Goal: Information Seeking & Learning: Check status

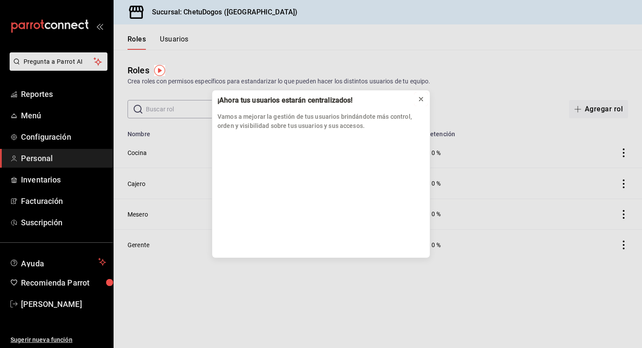
click at [421, 101] on icon at bounding box center [420, 99] width 7 height 7
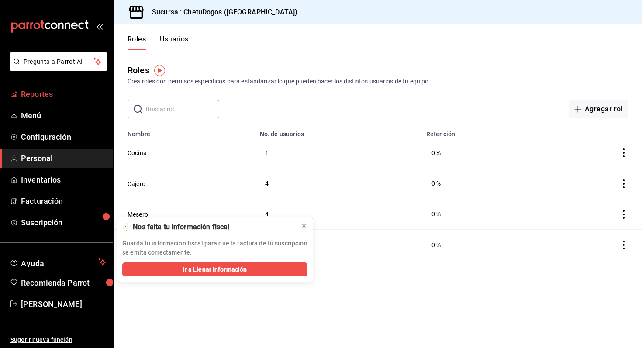
click at [62, 90] on span "Reportes" at bounding box center [63, 94] width 85 height 12
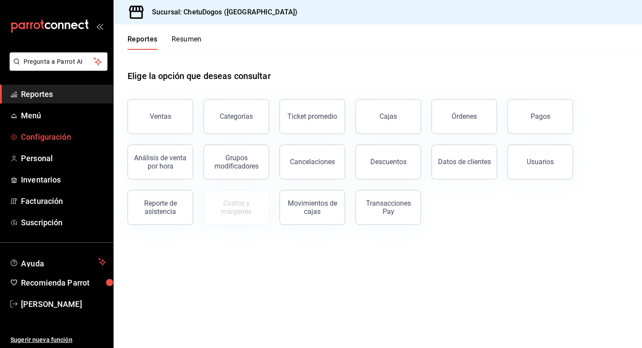
click at [58, 137] on span "Configuración" at bounding box center [63, 137] width 85 height 12
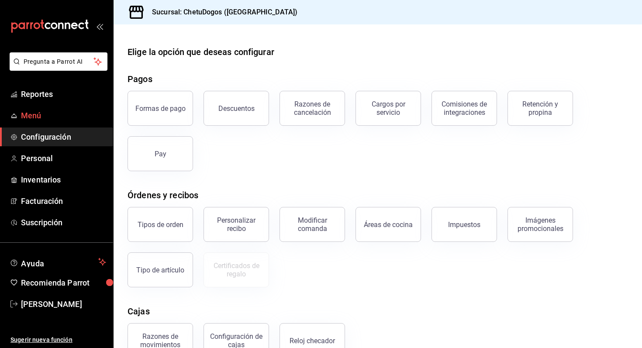
click at [41, 117] on span "Menú" at bounding box center [63, 116] width 85 height 12
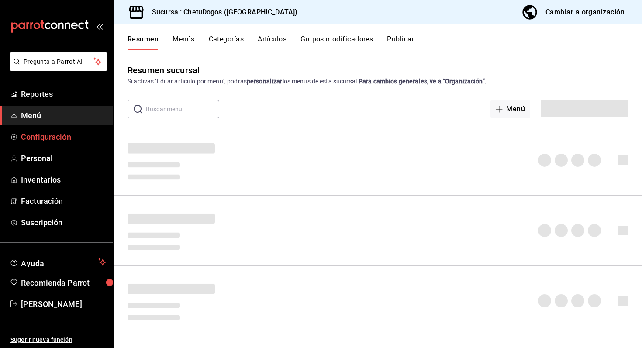
click at [42, 135] on span "Configuración" at bounding box center [63, 137] width 85 height 12
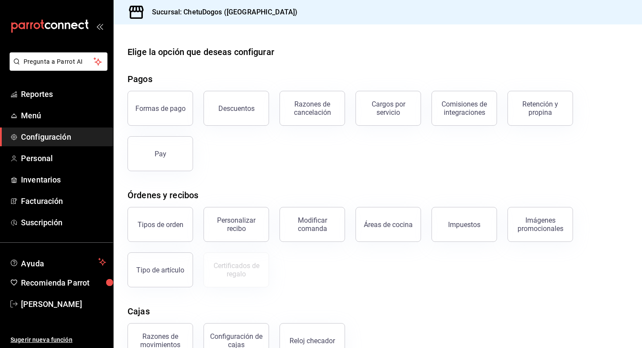
scroll to position [95, 0]
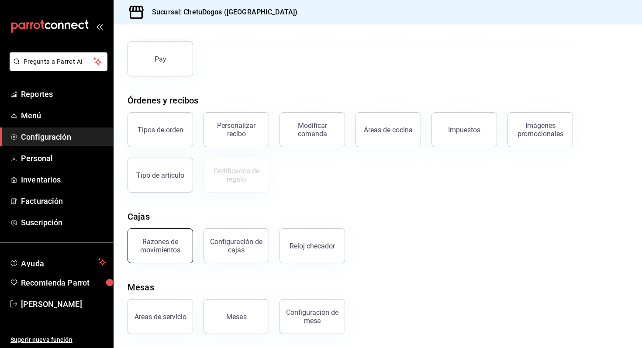
click at [185, 254] on button "Razones de movimientos" at bounding box center [159, 245] width 65 height 35
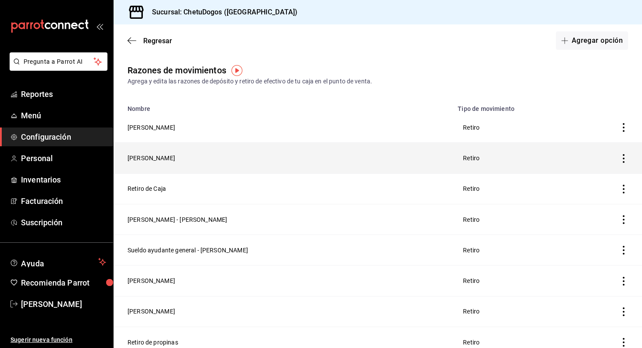
scroll to position [249, 0]
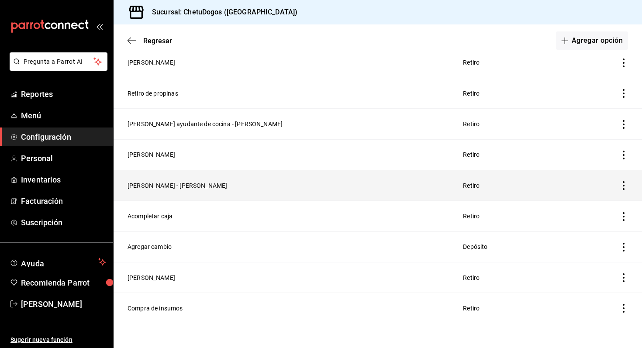
click at [625, 184] on icon "button" at bounding box center [623, 185] width 9 height 9
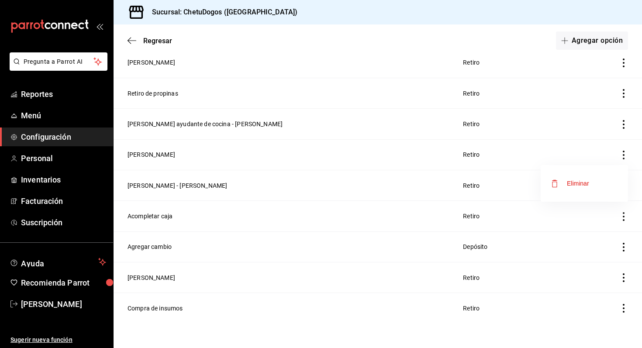
click at [574, 182] on div "Eliminar" at bounding box center [578, 183] width 22 height 7
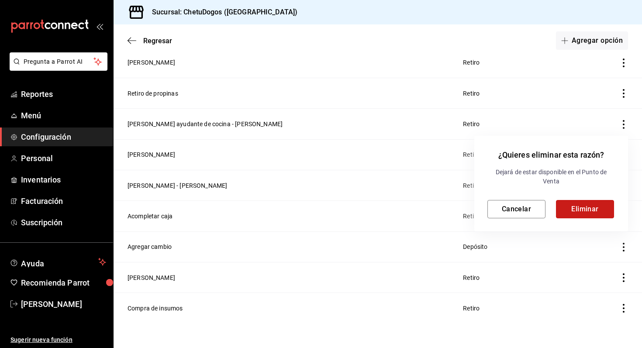
click at [584, 213] on button "Eliminar" at bounding box center [585, 209] width 58 height 18
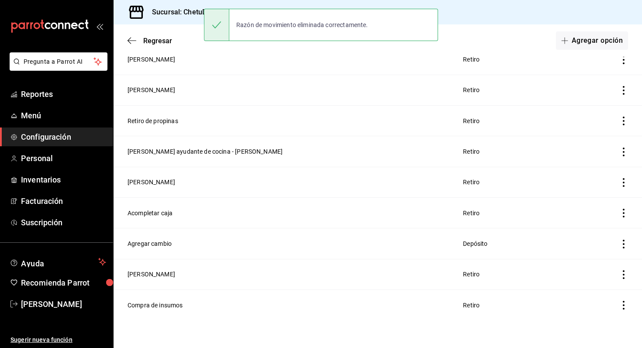
scroll to position [219, 0]
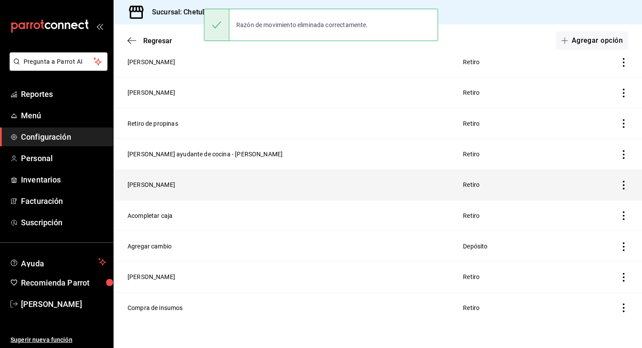
click at [621, 176] on th at bounding box center [610, 184] width 63 height 31
click at [624, 184] on icon "button" at bounding box center [623, 185] width 9 height 9
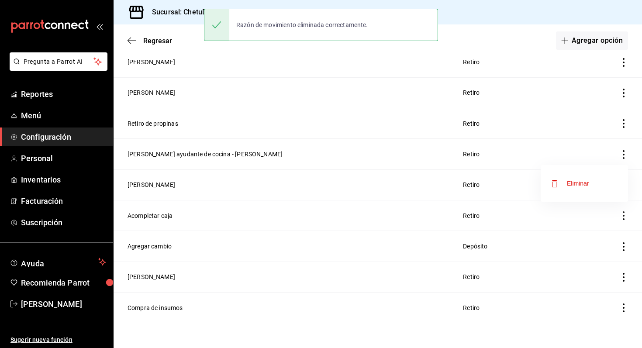
click at [571, 178] on span "Eliminar" at bounding box center [570, 183] width 38 height 10
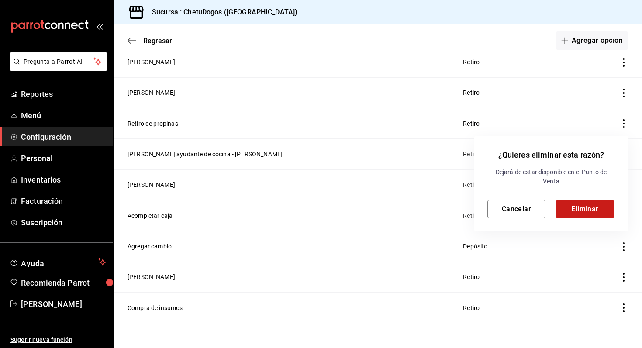
click at [571, 207] on button "Eliminar" at bounding box center [585, 209] width 58 height 18
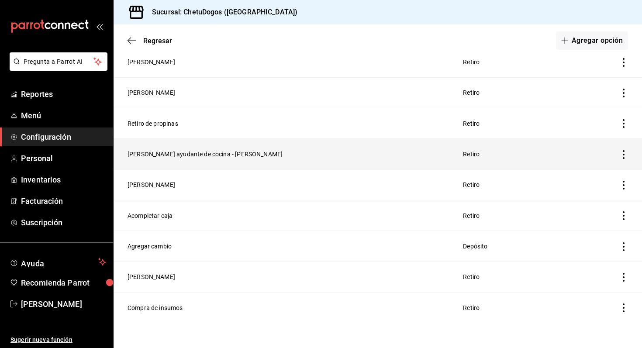
scroll to position [188, 0]
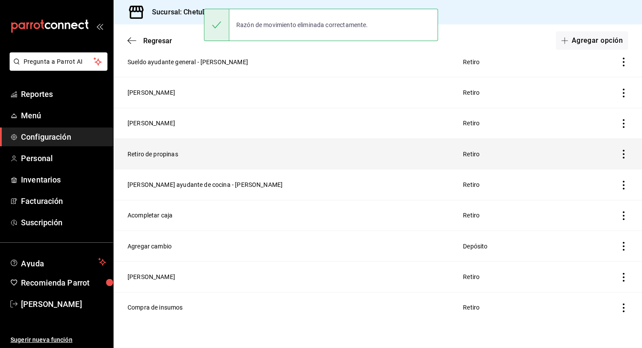
click at [624, 155] on icon "button" at bounding box center [623, 154] width 9 height 9
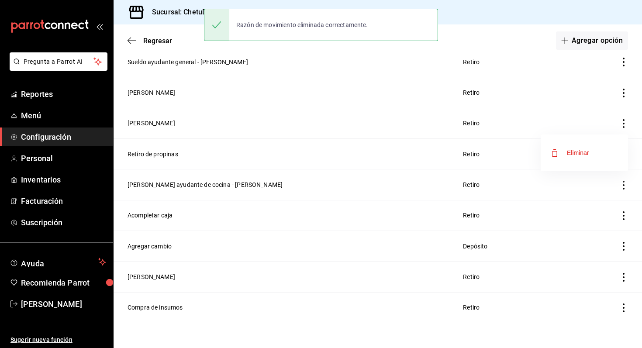
click at [586, 156] on span "Eliminar" at bounding box center [570, 153] width 38 height 10
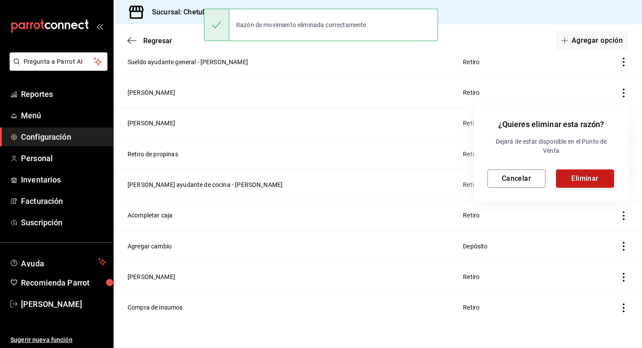
click at [592, 178] on button "Eliminar" at bounding box center [585, 178] width 58 height 18
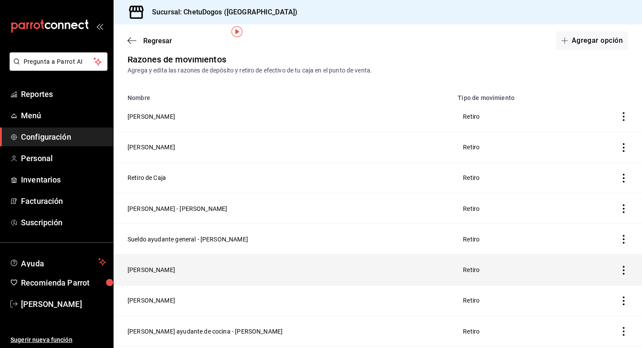
scroll to position [0, 0]
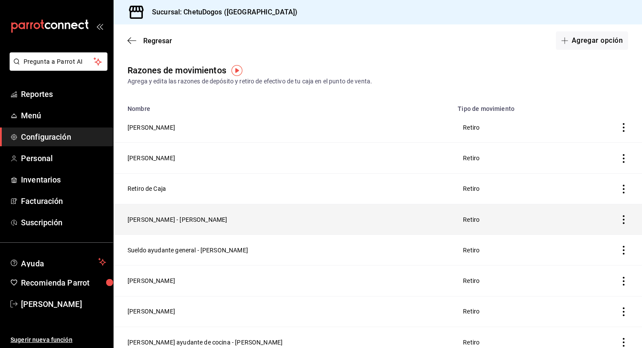
click at [622, 223] on icon "button" at bounding box center [623, 219] width 2 height 9
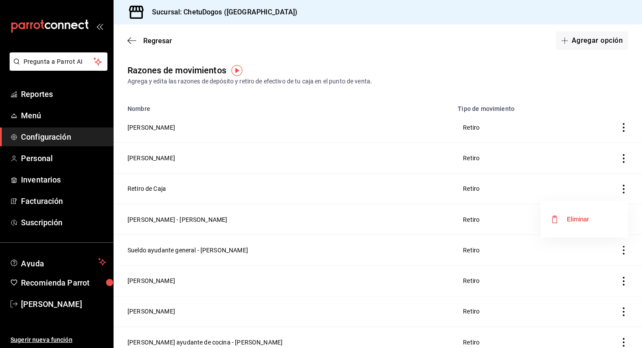
click at [583, 219] on div "Eliminar" at bounding box center [578, 219] width 22 height 7
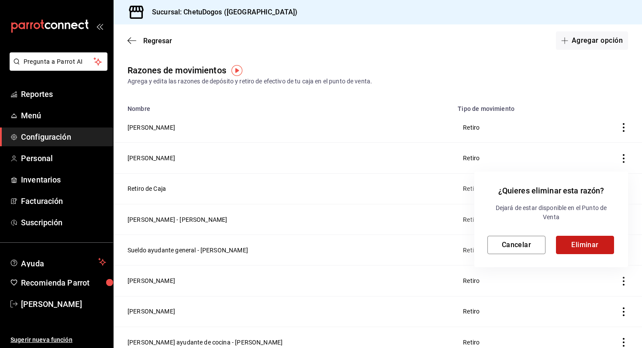
click at [584, 253] on button "Eliminar" at bounding box center [585, 245] width 58 height 18
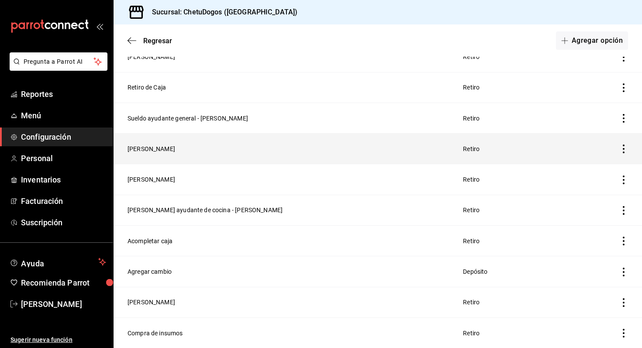
scroll to position [102, 0]
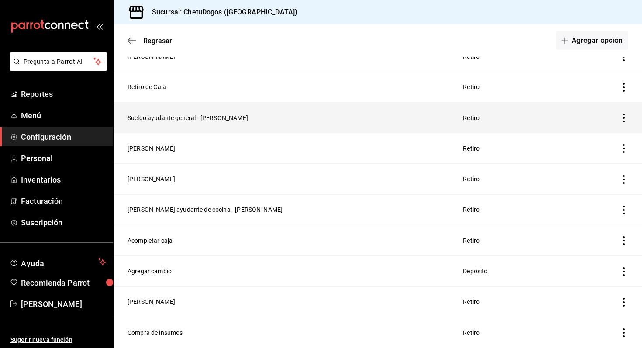
click at [625, 119] on icon "button" at bounding box center [623, 117] width 9 height 9
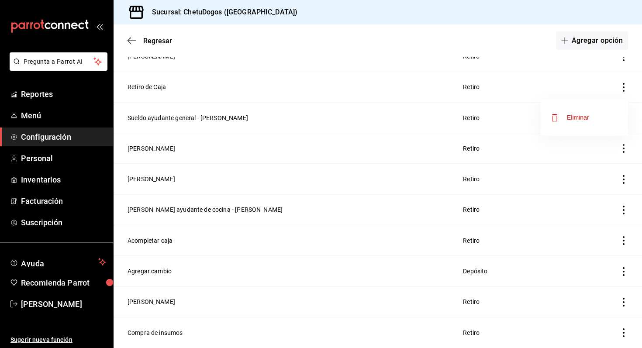
click at [256, 96] on div at bounding box center [321, 174] width 642 height 348
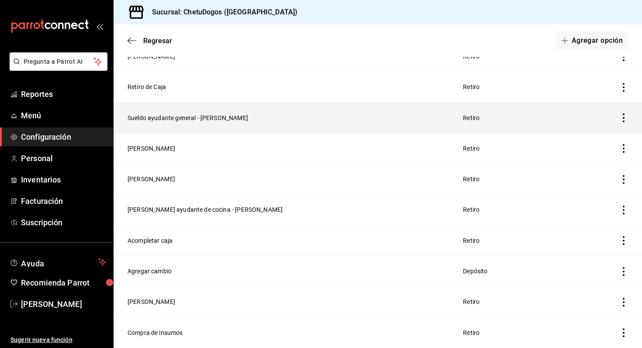
click at [190, 120] on th "Sueldo ayudante general - Michelle" at bounding box center [282, 117] width 339 height 31
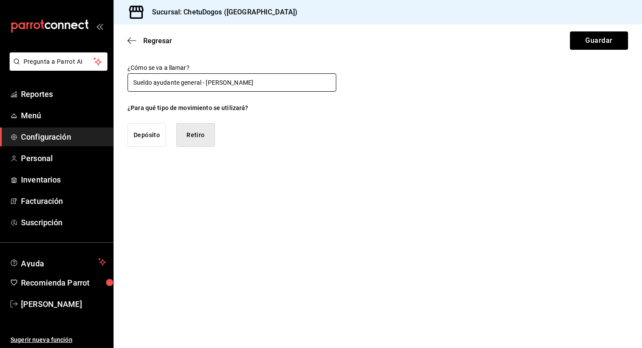
drag, startPoint x: 200, startPoint y: 83, endPoint x: 155, endPoint y: 82, distance: 45.0
click at [155, 82] on input "Sueldo ayudante general - Michelle" at bounding box center [231, 82] width 209 height 18
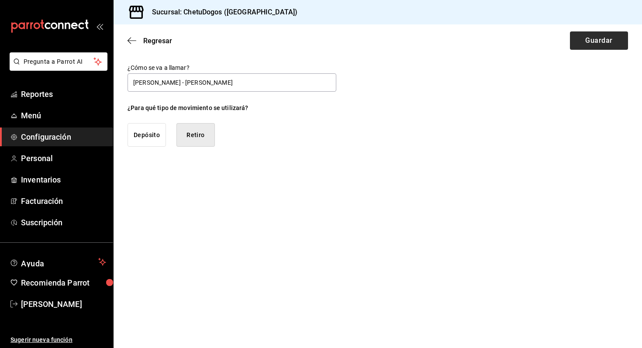
type input "Sueldo Mesera - Michelle"
click at [590, 40] on button "Guardar" at bounding box center [599, 40] width 58 height 18
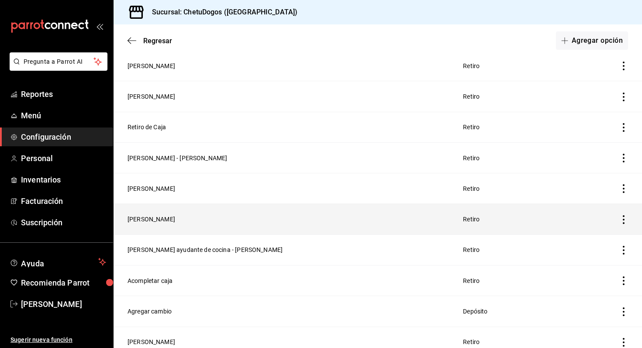
scroll to position [127, 0]
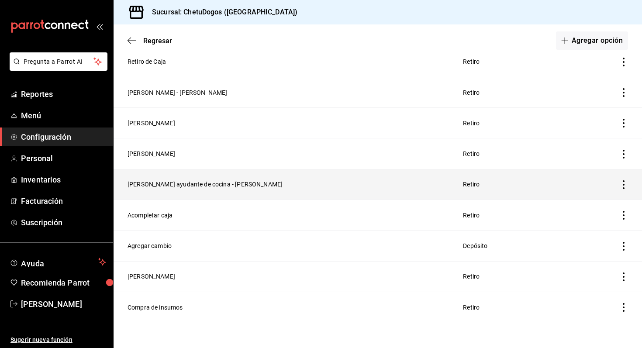
click at [622, 180] on icon "button" at bounding box center [623, 184] width 2 height 9
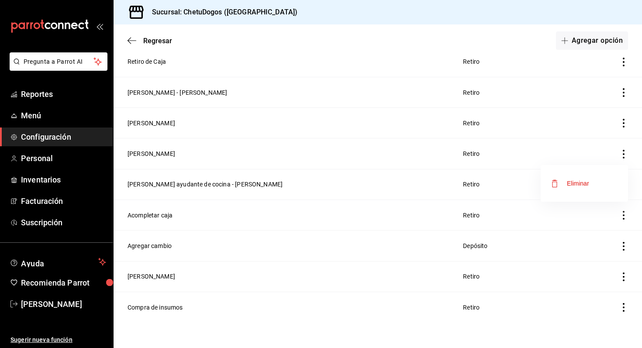
click at [188, 186] on div at bounding box center [321, 174] width 642 height 348
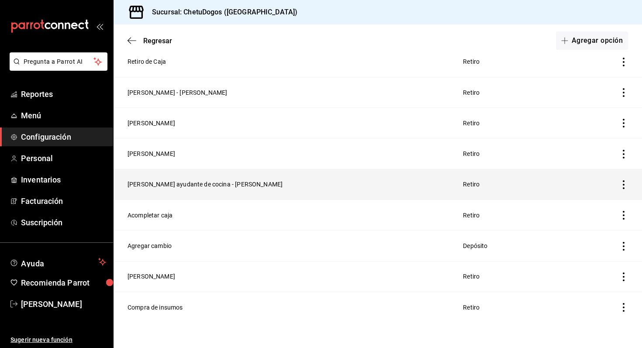
click at [202, 179] on th "Sueldo ayudante de cocina - Gabriel" at bounding box center [282, 184] width 339 height 31
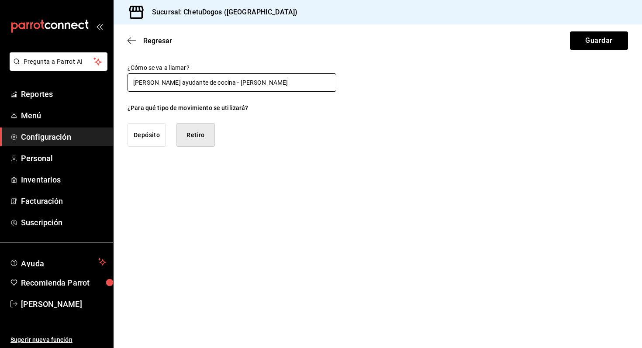
drag, startPoint x: 205, startPoint y: 83, endPoint x: 152, endPoint y: 83, distance: 52.8
click at [152, 83] on input "Sueldo ayudante de cocina - Gabriel" at bounding box center [231, 82] width 209 height 18
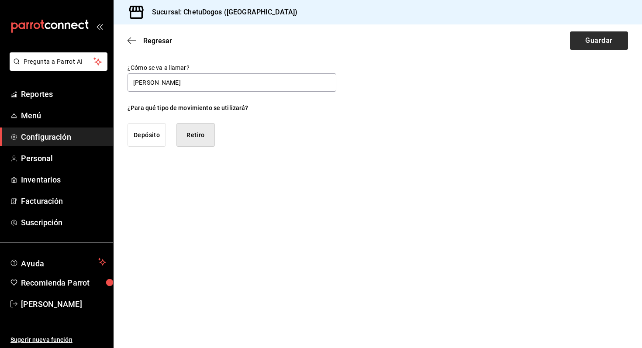
type input "Sueldo Cocinero - Gabriel"
click at [601, 36] on button "Guardar" at bounding box center [599, 40] width 58 height 18
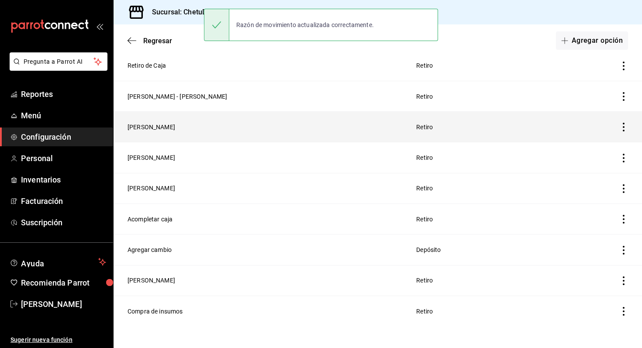
scroll to position [127, 0]
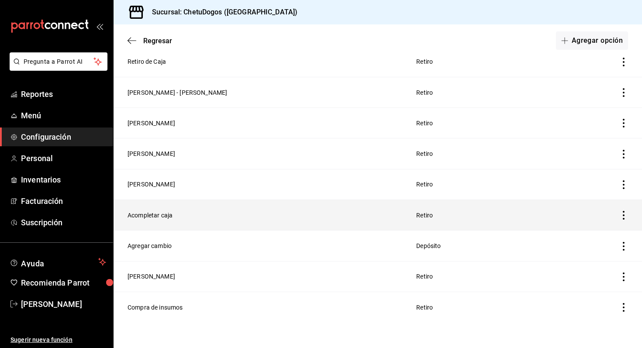
click at [625, 214] on icon "button" at bounding box center [623, 215] width 9 height 9
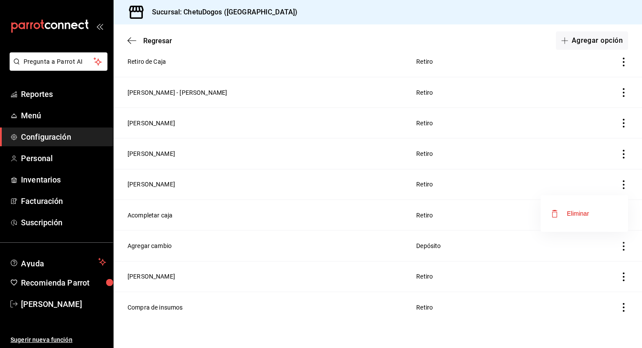
click at [580, 213] on div "Eliminar" at bounding box center [578, 213] width 22 height 7
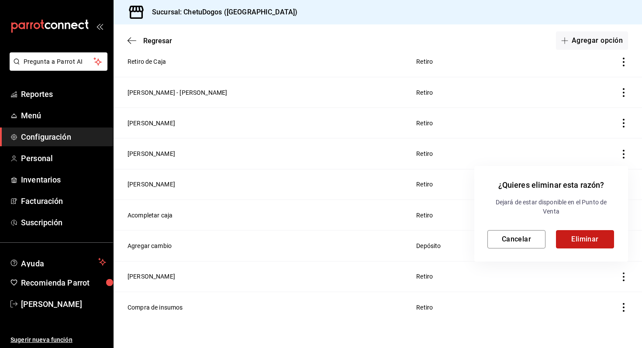
click at [571, 242] on button "Eliminar" at bounding box center [585, 239] width 58 height 18
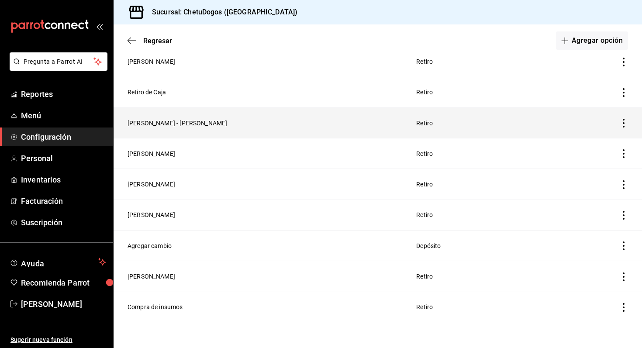
scroll to position [0, 0]
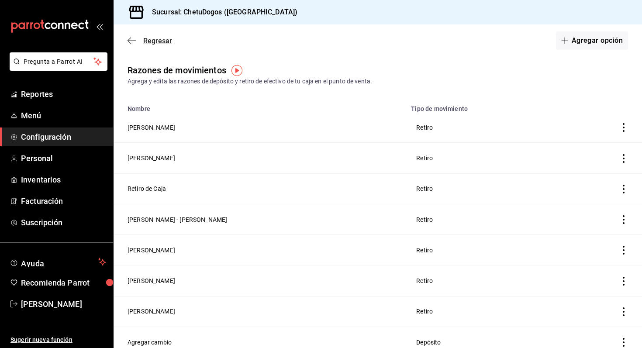
click at [130, 39] on icon "button" at bounding box center [131, 41] width 9 height 8
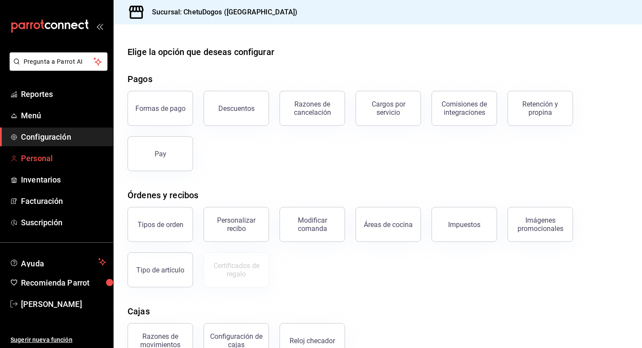
click at [48, 156] on span "Personal" at bounding box center [63, 158] width 85 height 12
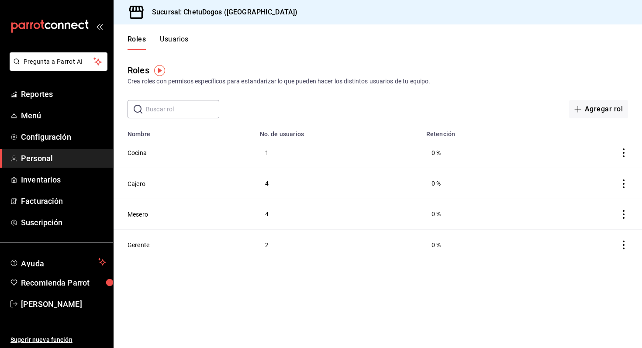
click at [177, 47] on button "Usuarios" at bounding box center [174, 42] width 29 height 15
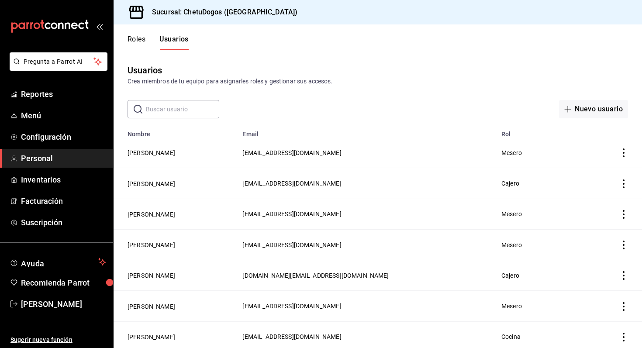
scroll to position [94, 0]
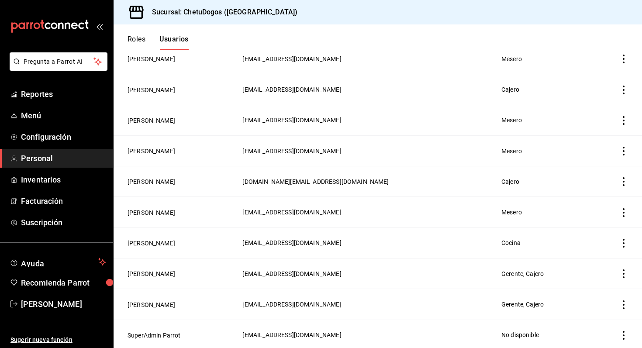
click at [618, 210] on td "employeesTable" at bounding box center [615, 212] width 53 height 31
click at [631, 214] on td "employeesTable" at bounding box center [615, 212] width 53 height 31
click at [624, 213] on icon "actions" at bounding box center [623, 212] width 9 height 9
click at [595, 224] on span "Eliminar" at bounding box center [592, 223] width 22 height 7
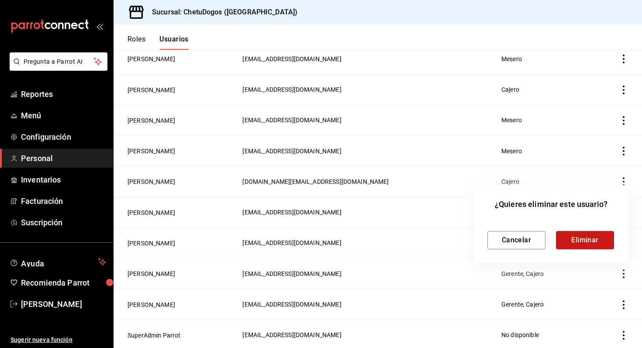
click at [599, 237] on button "Eliminar" at bounding box center [585, 240] width 58 height 18
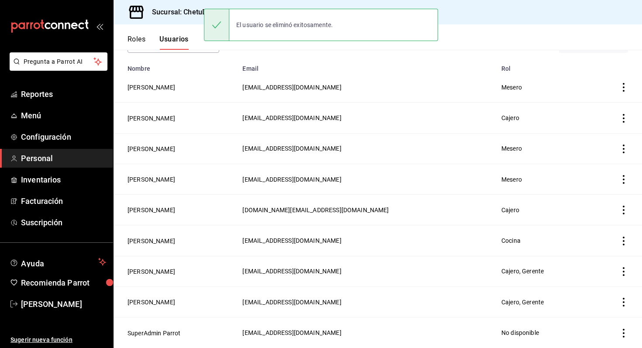
scroll to position [64, 0]
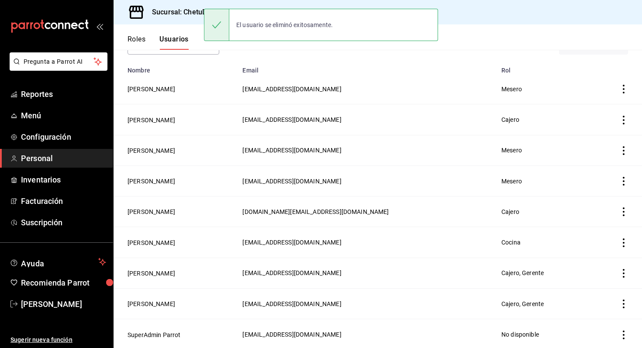
click at [620, 212] on icon "actions" at bounding box center [623, 211] width 9 height 9
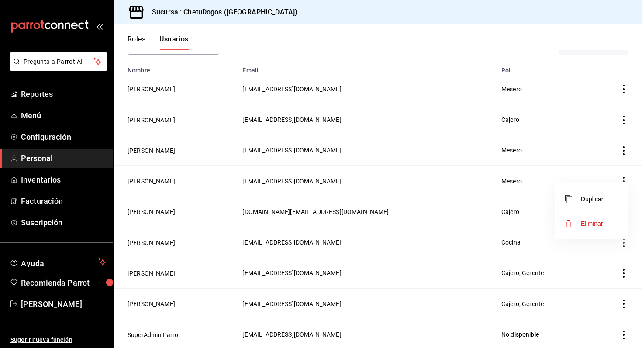
click at [573, 223] on icon "button" at bounding box center [568, 223] width 10 height 10
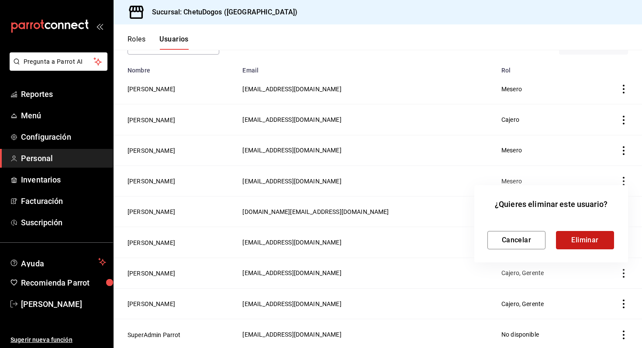
click at [577, 241] on button "Eliminar" at bounding box center [585, 240] width 58 height 18
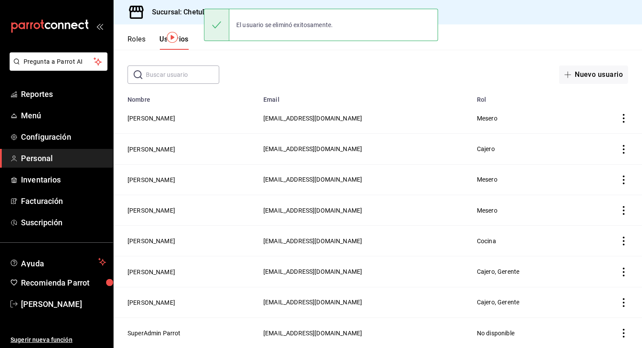
scroll to position [33, 0]
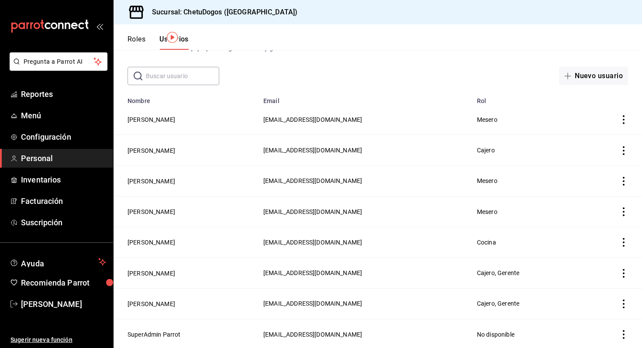
click at [124, 293] on td "[PERSON_NAME]" at bounding box center [185, 303] width 144 height 31
click at [131, 38] on button "Roles" at bounding box center [136, 42] width 18 height 15
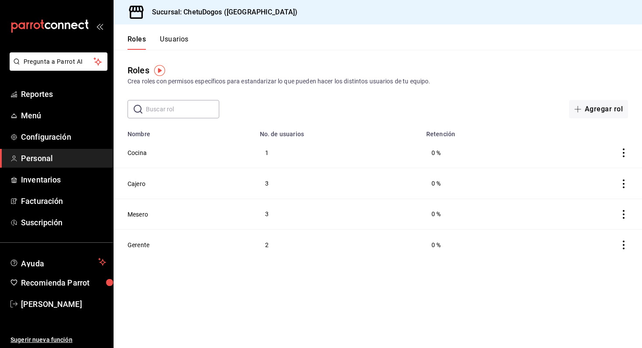
click at [179, 43] on button "Usuarios" at bounding box center [174, 42] width 29 height 15
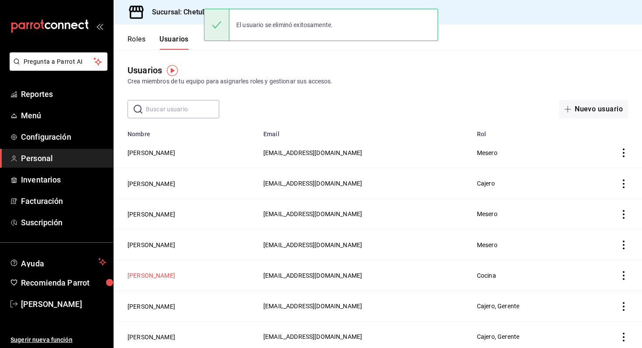
scroll to position [33, 0]
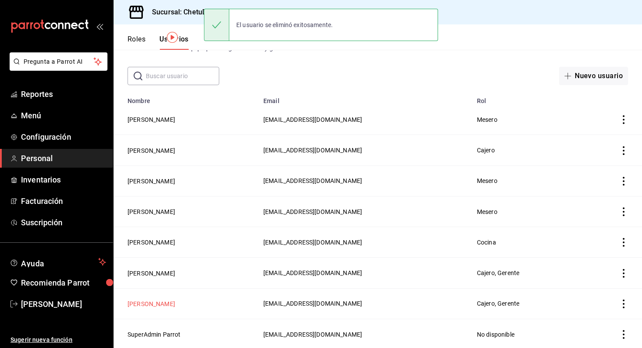
click at [149, 300] on button "[PERSON_NAME]" at bounding box center [151, 303] width 48 height 9
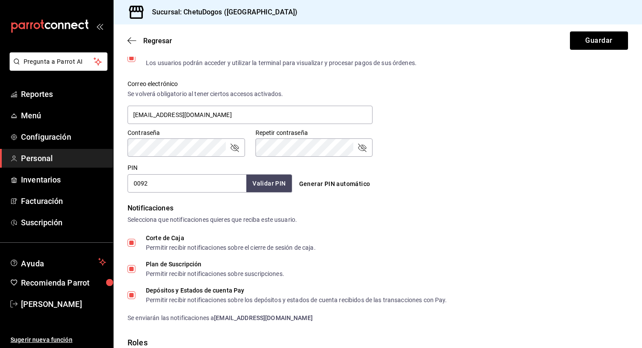
scroll to position [214, 0]
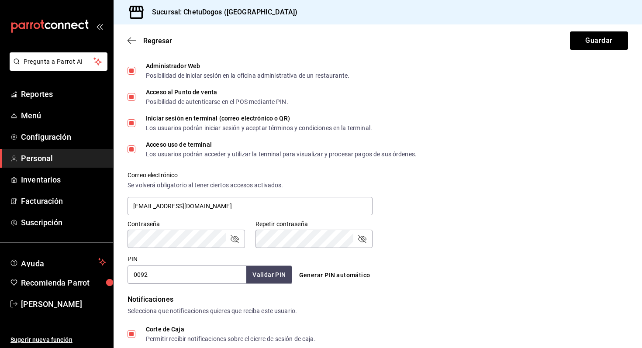
click at [156, 282] on input "0092" at bounding box center [186, 274] width 119 height 18
type input "1023"
click at [601, 45] on button "Guardar" at bounding box center [599, 40] width 58 height 18
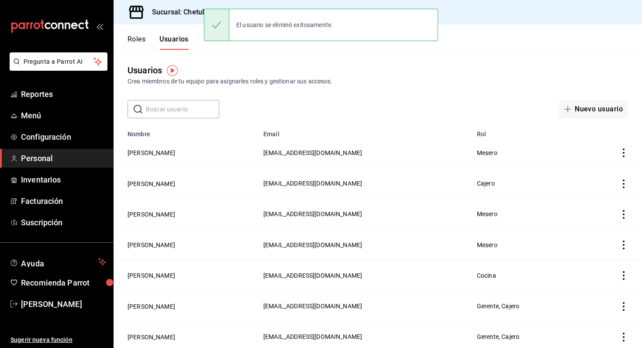
click at [137, 34] on div "Roles Usuarios" at bounding box center [150, 36] width 75 height 25
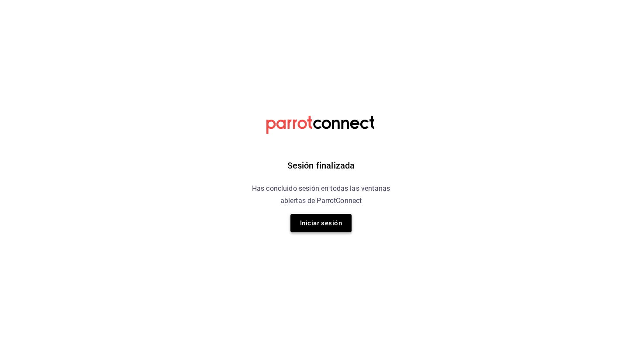
click at [315, 223] on button "Iniciar sesión" at bounding box center [320, 223] width 61 height 18
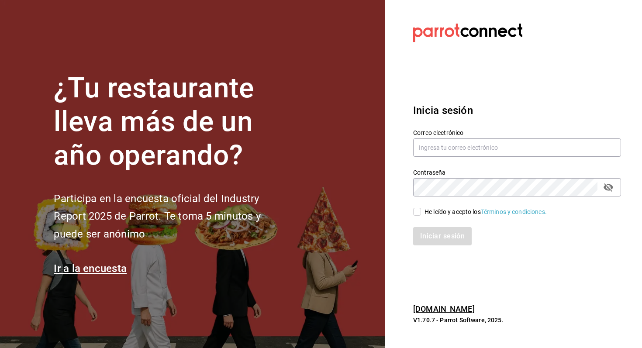
click at [525, 159] on div "Contraseña Contraseña" at bounding box center [511, 177] width 218 height 38
click at [516, 156] on input "text" at bounding box center [517, 147] width 208 height 18
type input "angelpinacho.pv@gmail.com"
click at [608, 188] on icon "passwordField" at bounding box center [608, 187] width 10 height 8
click at [451, 210] on div "He leído y acepto los Términos y condiciones." at bounding box center [485, 211] width 122 height 9
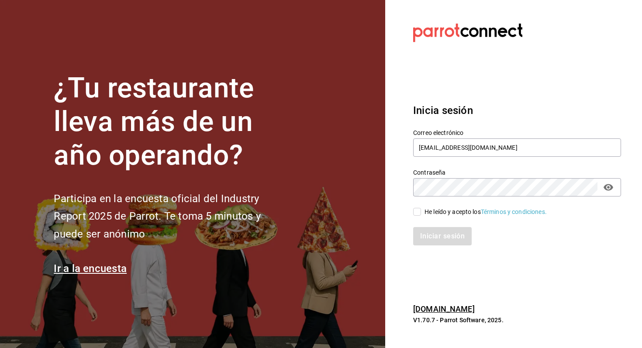
click at [421, 210] on input "He leído y acepto los Términos y condiciones." at bounding box center [417, 212] width 8 height 8
checkbox input "true"
click at [443, 234] on button "Iniciar sesión" at bounding box center [442, 236] width 59 height 18
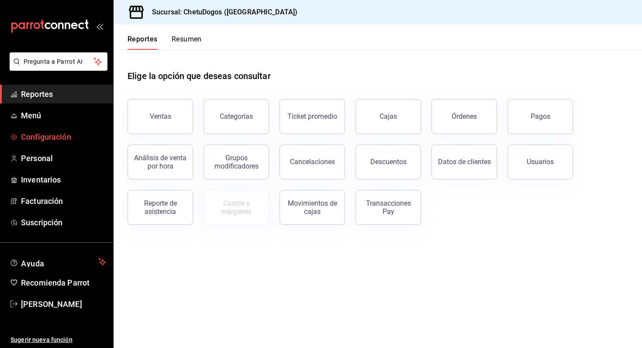
click at [62, 136] on span "Configuración" at bounding box center [63, 137] width 85 height 12
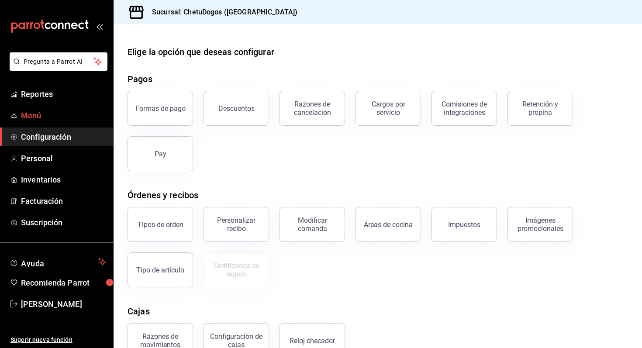
click at [62, 108] on link "Menú" at bounding box center [56, 115] width 113 height 19
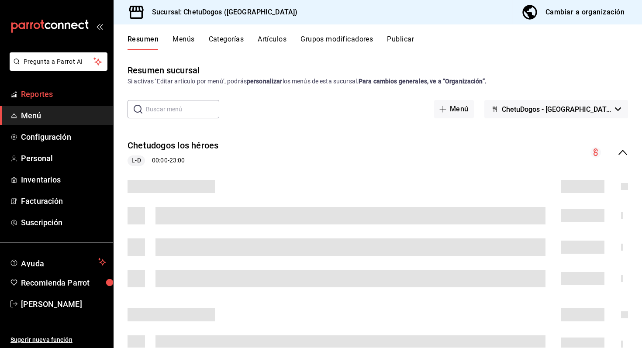
click at [38, 96] on span "Reportes" at bounding box center [63, 94] width 85 height 12
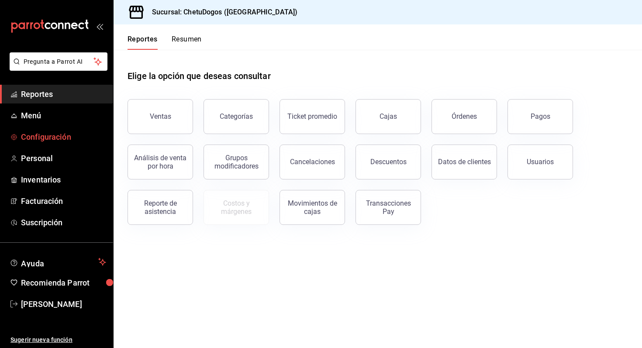
click at [70, 142] on span "Configuración" at bounding box center [63, 137] width 85 height 12
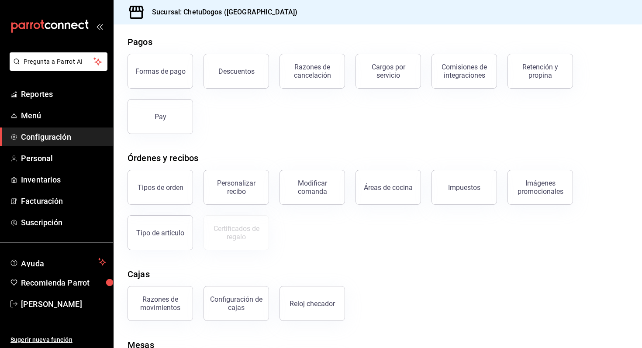
scroll to position [41, 0]
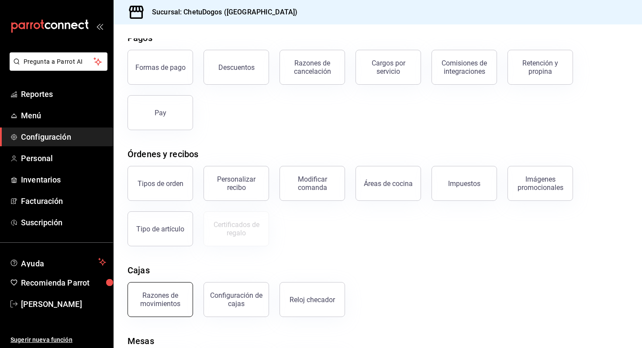
click at [160, 308] on button "Razones de movimientos" at bounding box center [159, 299] width 65 height 35
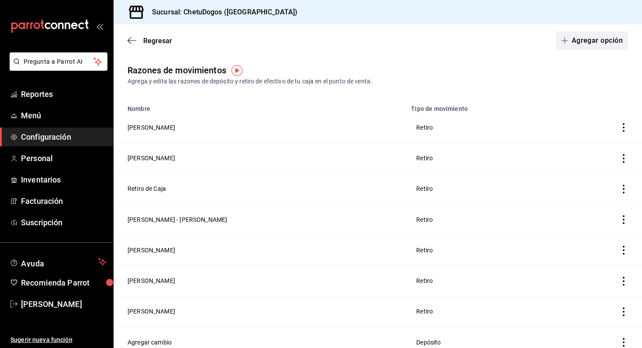
click at [591, 45] on button "Agregar opción" at bounding box center [592, 40] width 72 height 18
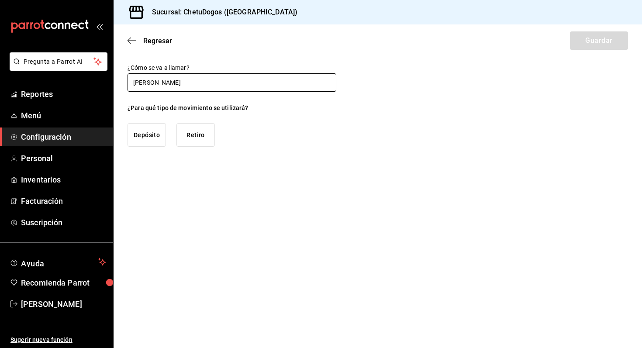
drag, startPoint x: 186, startPoint y: 84, endPoint x: 155, endPoint y: 84, distance: 31.9
click at [155, 84] on input "Sueldo Miranda" at bounding box center [231, 82] width 209 height 18
type input "Sueldo ayudante de cocina - Miranda"
click at [197, 133] on button "Retiro" at bounding box center [195, 135] width 38 height 24
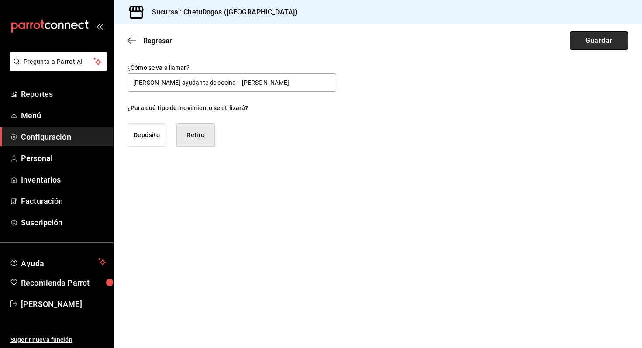
click at [582, 46] on button "Guardar" at bounding box center [599, 40] width 58 height 18
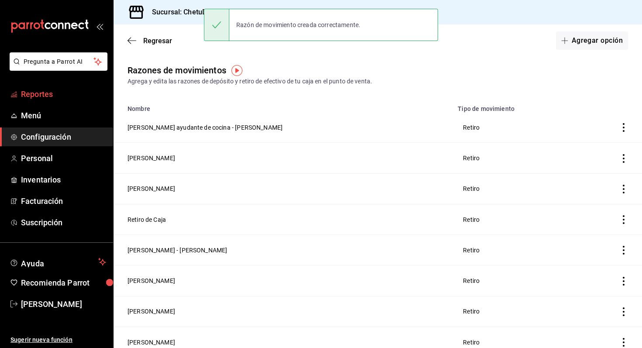
click at [100, 96] on span "Reportes" at bounding box center [63, 94] width 85 height 12
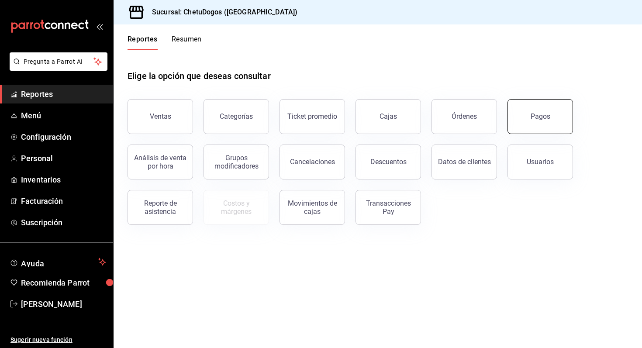
click at [513, 115] on button "Pagos" at bounding box center [539, 116] width 65 height 35
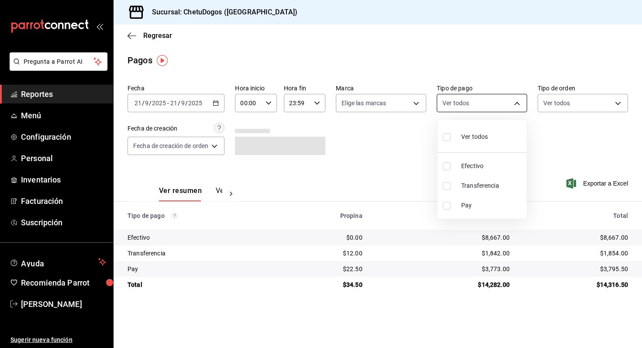
click at [481, 108] on body "Pregunta a Parrot AI Reportes Menú Configuración Personal Inventarios Facturaci…" at bounding box center [321, 174] width 642 height 348
click at [471, 166] on span "Efectivo" at bounding box center [492, 166] width 62 height 9
type input "e8f95583-82d8-4709-aa86-e29d7d0c9b5a"
checkbox input "true"
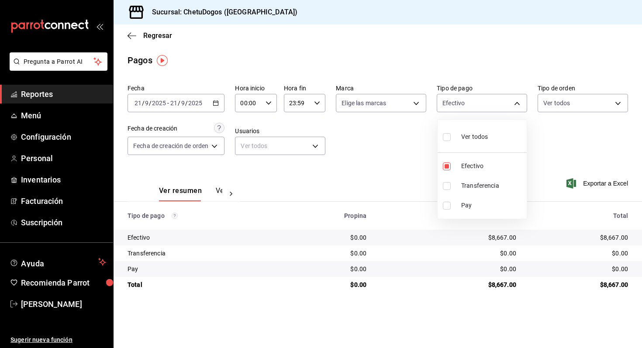
click at [584, 100] on div at bounding box center [321, 174] width 642 height 348
click at [584, 100] on body "Pregunta a Parrot AI Reportes Menú Configuración Personal Inventarios Facturaci…" at bounding box center [321, 174] width 642 height 348
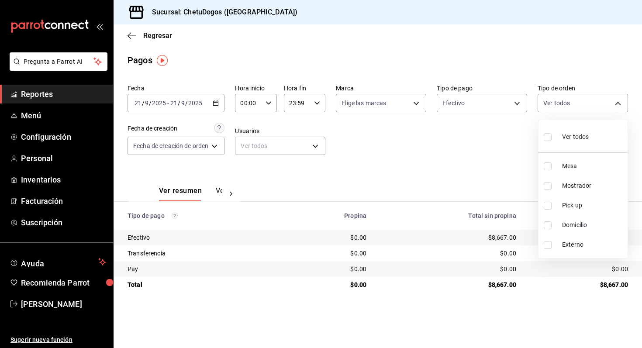
click at [578, 228] on span "Domicilio" at bounding box center [593, 224] width 62 height 9
type input "16f25281-3d20-4955-8477-42de74bf012f"
checkbox input "true"
click at [489, 169] on div at bounding box center [321, 174] width 642 height 348
click at [131, 34] on icon "button" at bounding box center [131, 36] width 9 height 8
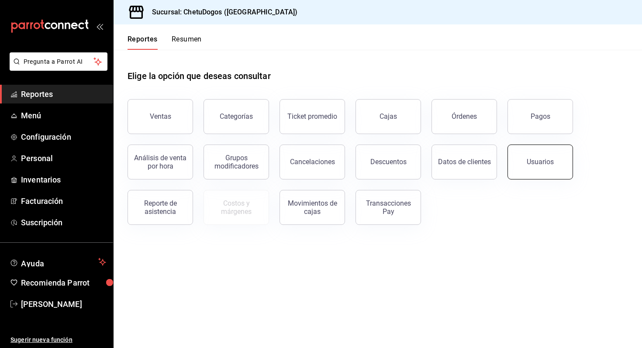
click at [535, 165] on div "Usuarios" at bounding box center [539, 162] width 27 height 8
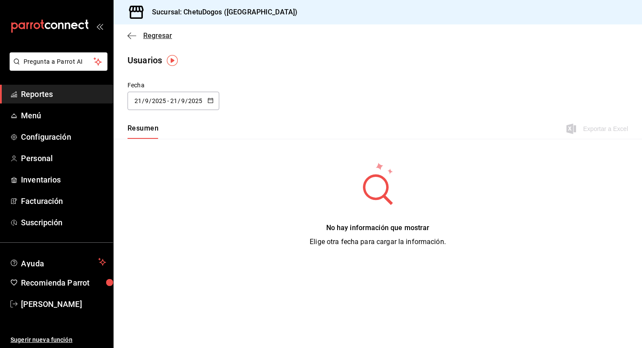
click at [129, 37] on icon "button" at bounding box center [131, 36] width 9 height 8
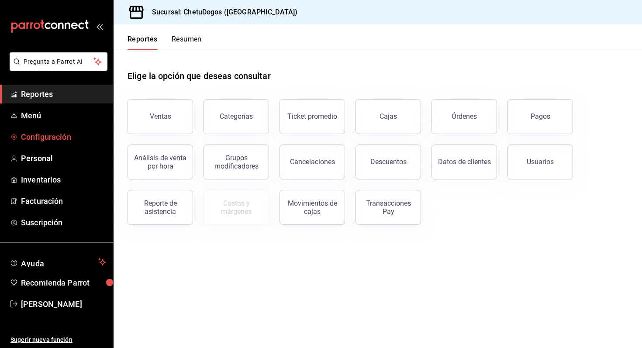
click at [39, 140] on span "Configuración" at bounding box center [63, 137] width 85 height 12
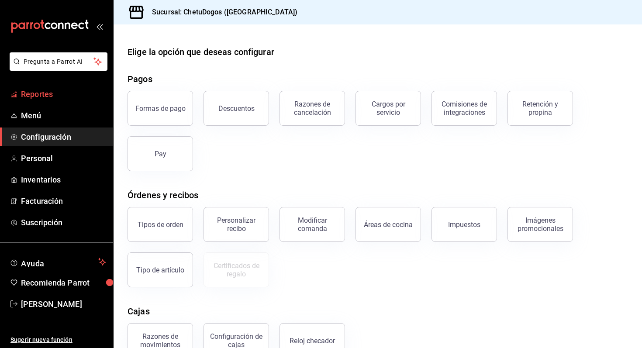
click at [82, 88] on link "Reportes" at bounding box center [56, 94] width 113 height 19
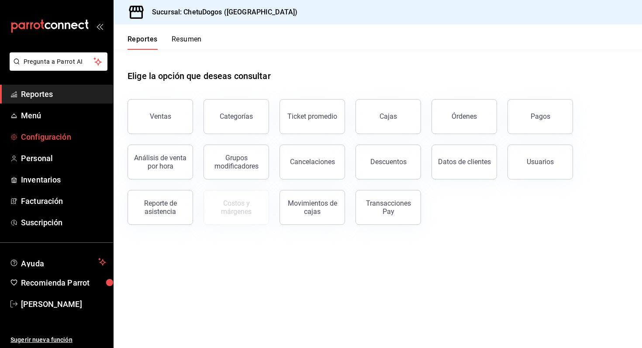
click at [36, 133] on span "Configuración" at bounding box center [63, 137] width 85 height 12
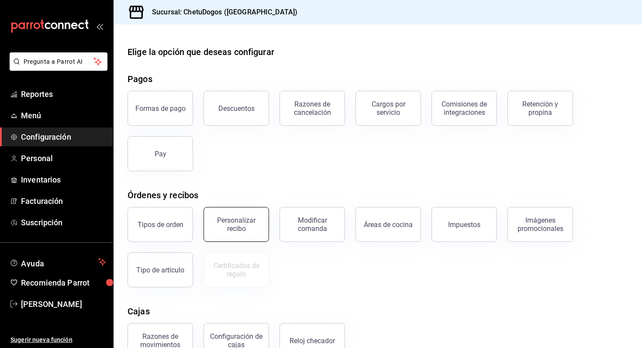
scroll to position [95, 0]
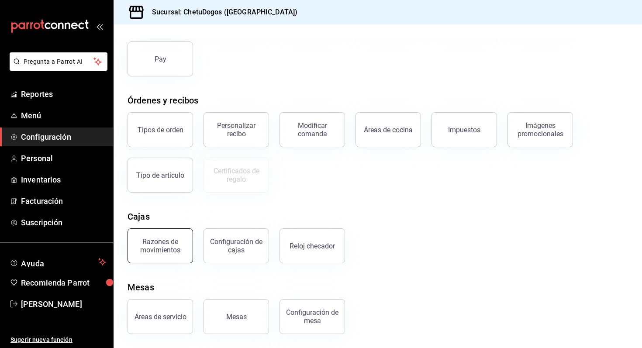
click at [167, 258] on button "Razones de movimientos" at bounding box center [159, 245] width 65 height 35
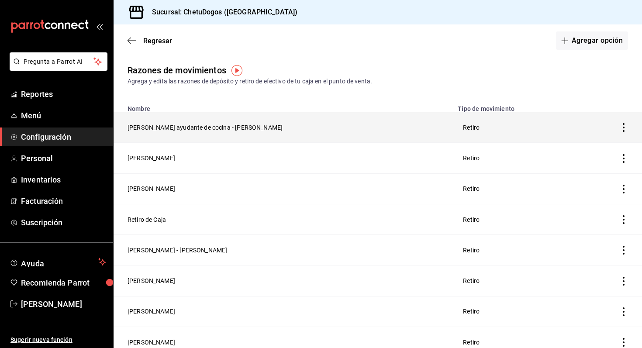
click at [360, 136] on th "Sueldo ayudante de cocina - Miranda" at bounding box center [282, 127] width 339 height 31
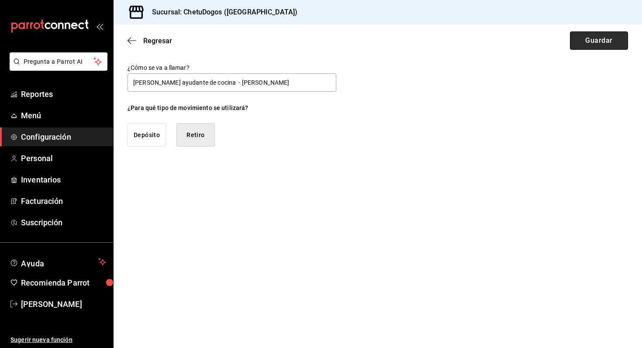
click at [581, 46] on button "Guardar" at bounding box center [599, 40] width 58 height 18
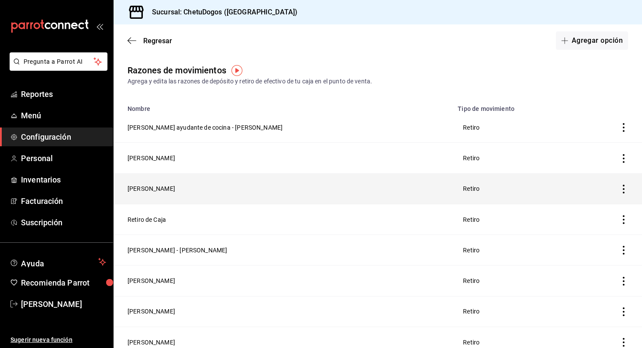
scroll to position [9, 0]
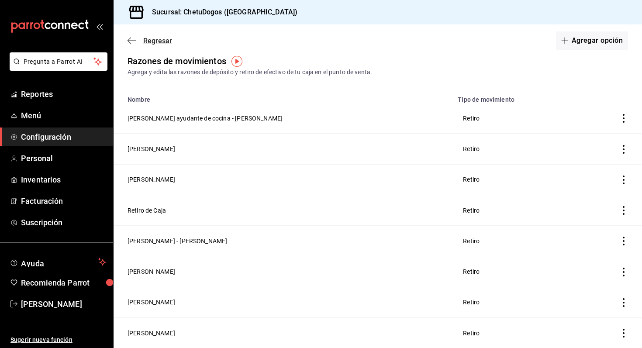
click at [129, 40] on icon "button" at bounding box center [131, 41] width 9 height 8
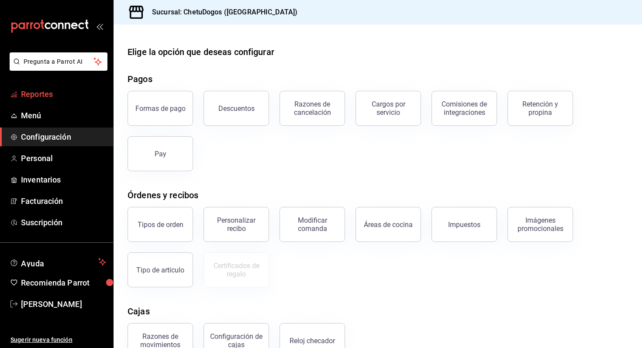
click at [66, 91] on span "Reportes" at bounding box center [63, 94] width 85 height 12
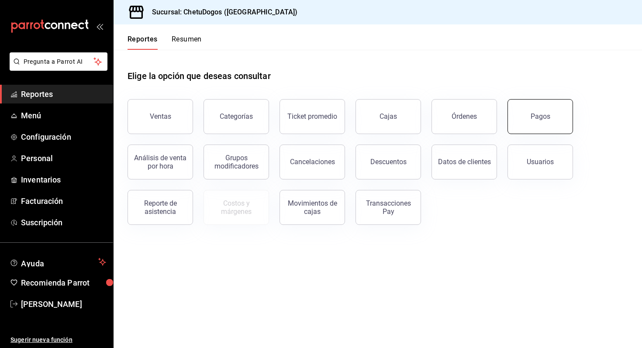
click at [537, 119] on div "Pagos" at bounding box center [540, 116] width 20 height 8
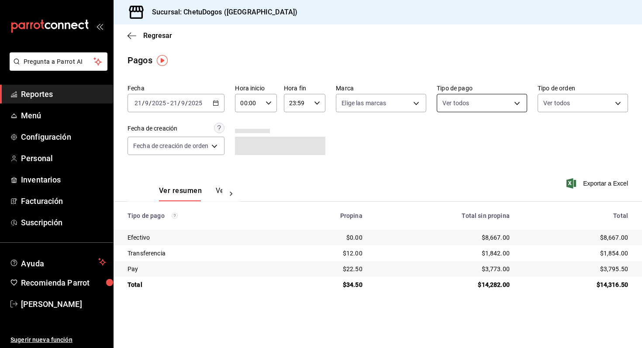
click at [459, 96] on body "Pregunta a Parrot AI Reportes Menú Configuración Personal Inventarios Facturaci…" at bounding box center [321, 174] width 642 height 348
click at [458, 186] on li "Transferencia" at bounding box center [481, 186] width 89 height 20
type input "3ed6a707-958b-4f58-96bd-1765151de521"
checkbox input "true"
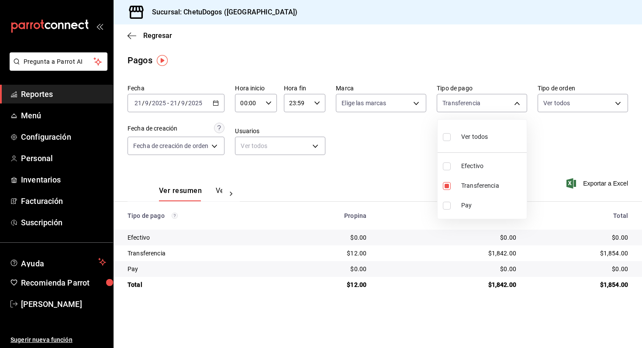
click at [351, 125] on div at bounding box center [321, 174] width 642 height 348
drag, startPoint x: 488, startPoint y: 257, endPoint x: 517, endPoint y: 259, distance: 29.8
click at [517, 259] on td "$1,842.00" at bounding box center [448, 253] width 150 height 16
click at [216, 189] on button "Ver pagos" at bounding box center [232, 193] width 33 height 15
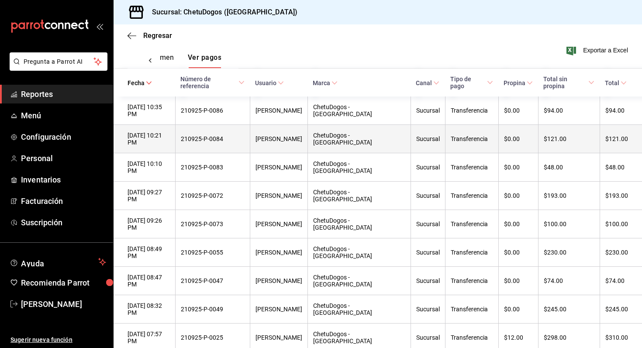
scroll to position [127, 0]
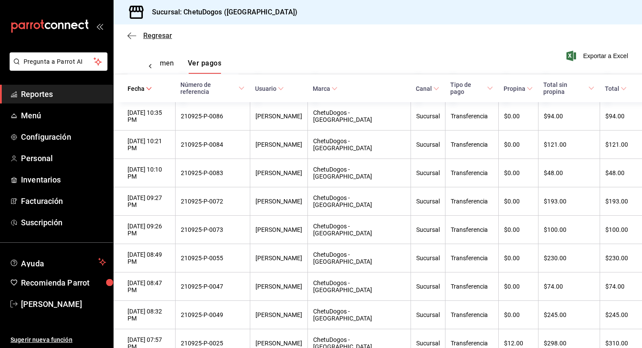
click at [131, 34] on icon "button" at bounding box center [131, 36] width 9 height 8
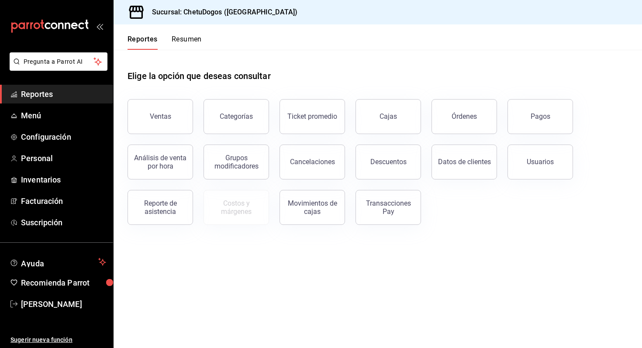
click at [529, 135] on div "Usuarios" at bounding box center [535, 156] width 76 height 45
click at [527, 124] on button "Pagos" at bounding box center [539, 116] width 65 height 35
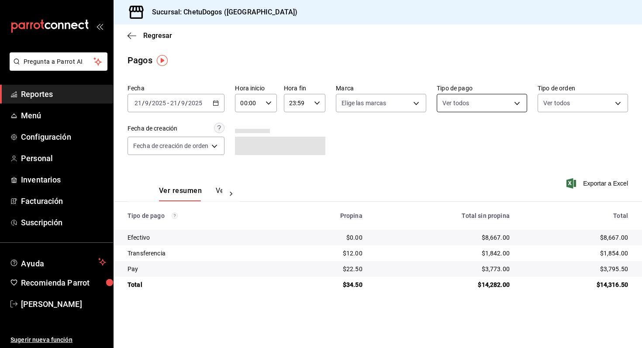
click at [480, 101] on body "Pregunta a Parrot AI Reportes Menú Configuración Personal Inventarios Facturaci…" at bounding box center [321, 174] width 642 height 348
click at [474, 187] on span "Transferencia" at bounding box center [492, 185] width 62 height 9
type input "3ed6a707-958b-4f58-96bd-1765151de521"
checkbox input "true"
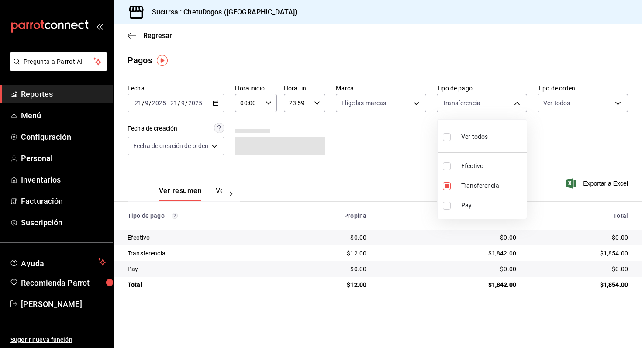
click at [557, 106] on div at bounding box center [321, 174] width 642 height 348
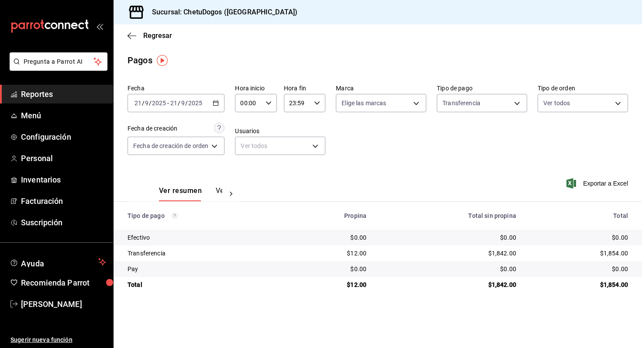
click at [557, 106] on body "Pregunta a Parrot AI Reportes Menú Configuración Personal Inventarios Facturaci…" at bounding box center [321, 174] width 642 height 348
click at [561, 187] on li "Mostrador" at bounding box center [582, 186] width 89 height 20
type input "8972fdba-60f6-40f4-aa62-627f033b4b2d"
checkbox input "true"
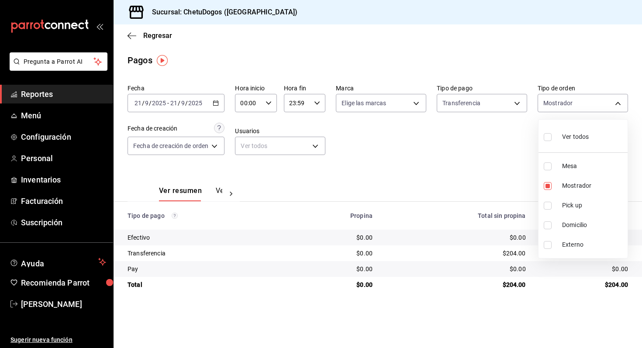
click at [213, 191] on div at bounding box center [321, 174] width 642 height 348
click at [219, 194] on button "Ver pagos" at bounding box center [232, 193] width 33 height 15
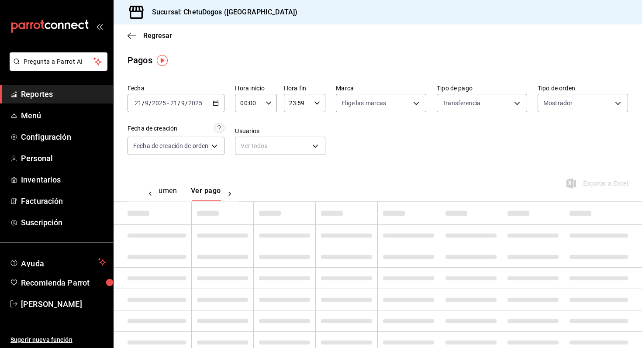
scroll to position [0, 26]
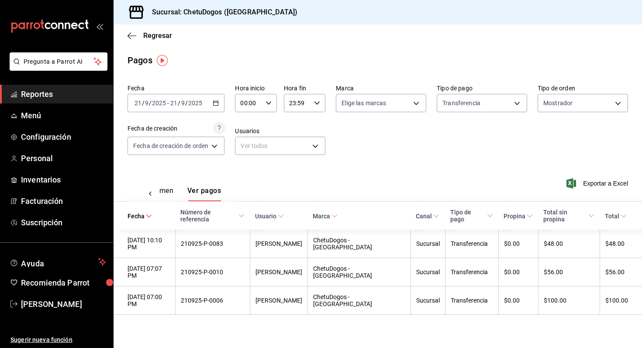
click at [168, 192] on button "Ver resumen" at bounding box center [153, 193] width 41 height 15
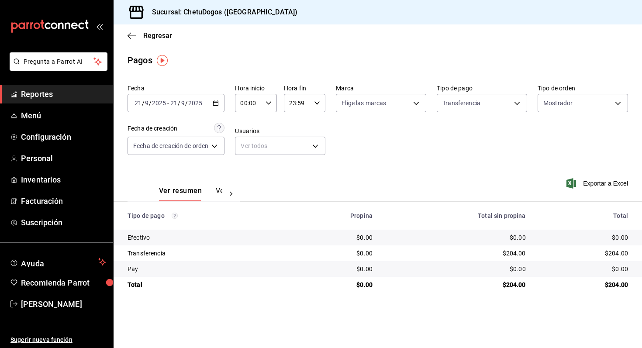
click at [213, 189] on div "Ver resumen Ver pagos" at bounding box center [190, 193] width 63 height 15
click at [484, 96] on body "Pregunta a Parrot AI Reportes Menú Configuración Personal Inventarios Facturaci…" at bounding box center [321, 174] width 642 height 348
click at [576, 93] on div at bounding box center [321, 174] width 642 height 348
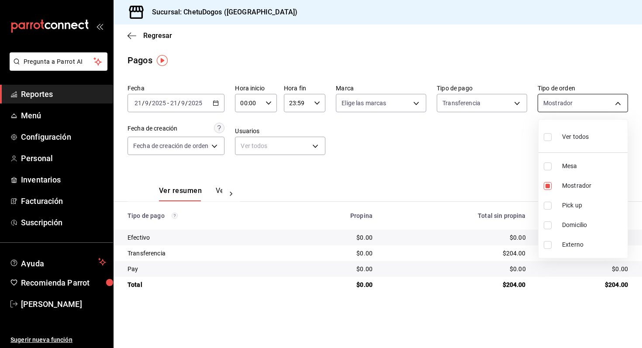
click at [565, 100] on body "Pregunta a Parrot AI Reportes Menú Configuración Personal Inventarios Facturaci…" at bounding box center [321, 174] width 642 height 348
click at [562, 141] on div "Ver todos" at bounding box center [565, 136] width 45 height 19
type input "e06cc2c0-dac7-428e-925c-dc46a0379ff9,8972fdba-60f6-40f4-aa62-627f033b4b2d,8be59…"
checkbox input "true"
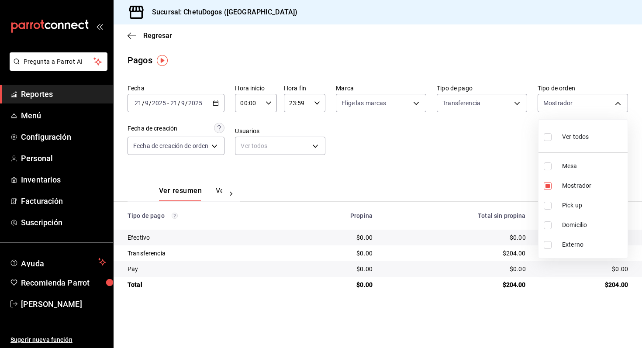
checkbox input "true"
click at [216, 193] on div at bounding box center [321, 174] width 642 height 348
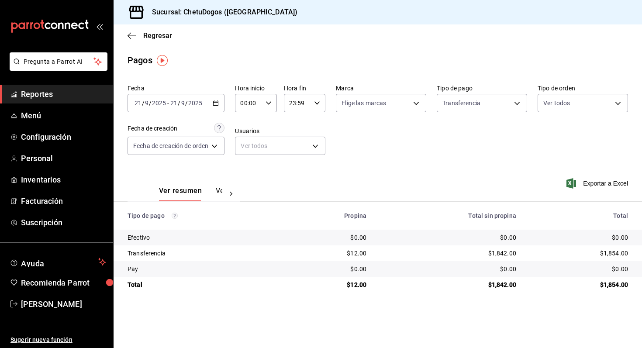
click at [216, 193] on button "Ver pagos" at bounding box center [232, 193] width 33 height 15
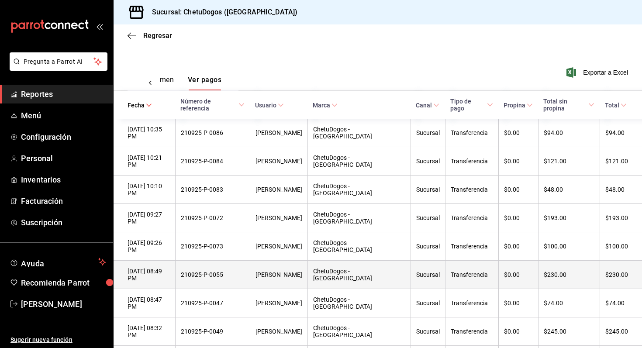
scroll to position [99, 0]
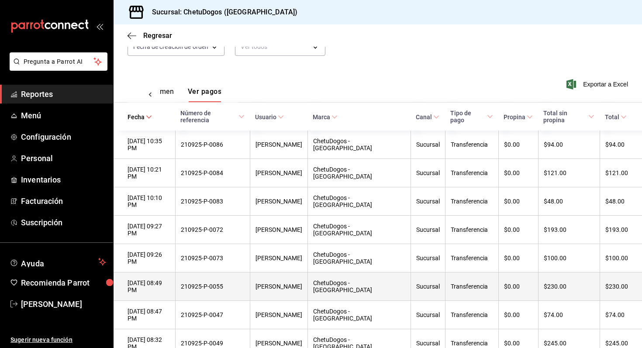
drag, startPoint x: 243, startPoint y: 245, endPoint x: 195, endPoint y: 248, distance: 47.7
click at [195, 272] on tr "21/09/2025 08:49 PM 210925-P-0055 Luis Quintal ChetuDogos - Mérida Sucursal Tra…" at bounding box center [377, 286] width 528 height 28
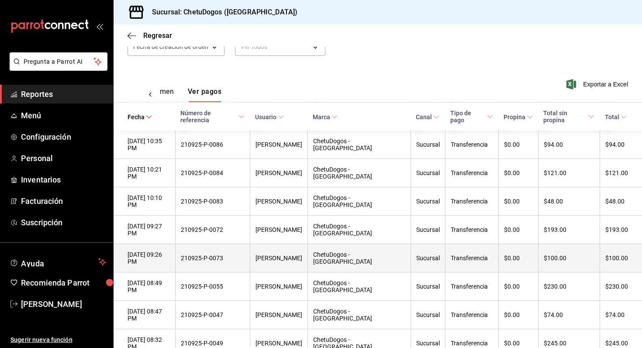
click at [231, 254] on div "210925-P-0073" at bounding box center [213, 257] width 64 height 7
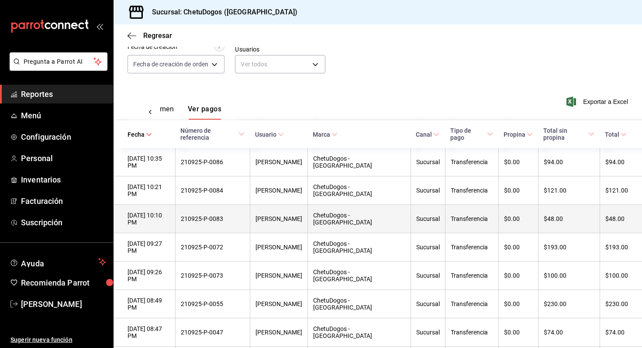
scroll to position [80, 0]
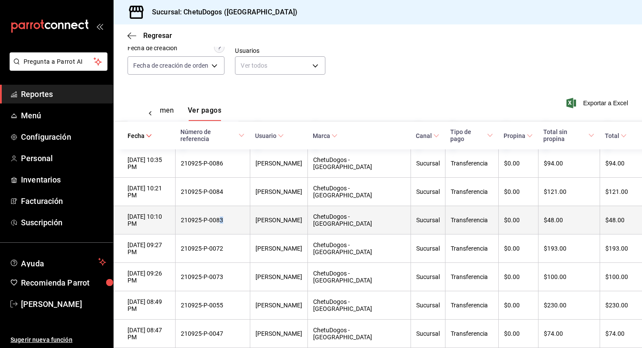
drag, startPoint x: 258, startPoint y: 199, endPoint x: 240, endPoint y: 199, distance: 18.3
click at [240, 217] on div "210925-P-0083" at bounding box center [213, 220] width 64 height 7
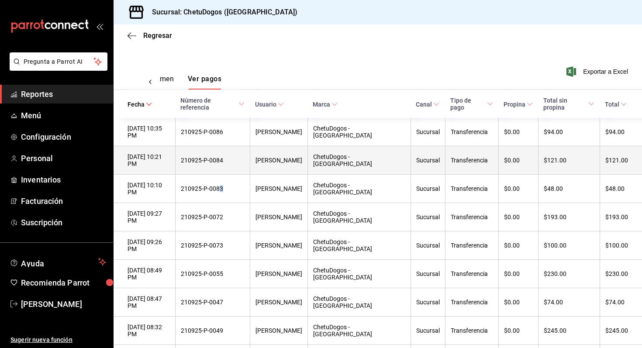
scroll to position [170, 0]
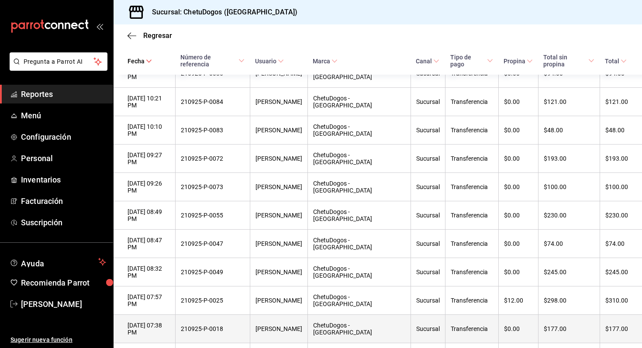
click at [613, 325] on div "$177.00" at bounding box center [616, 328] width 23 height 7
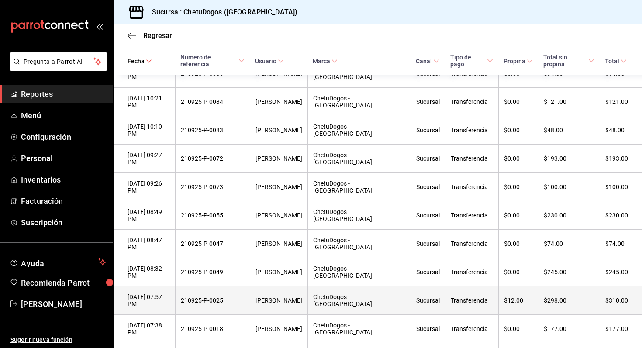
click at [611, 297] on div "$310.00" at bounding box center [616, 300] width 23 height 7
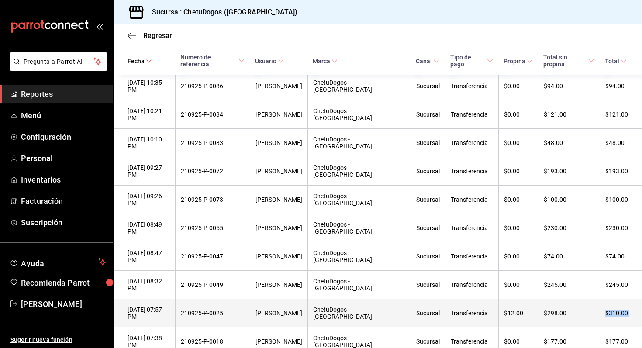
scroll to position [154, 0]
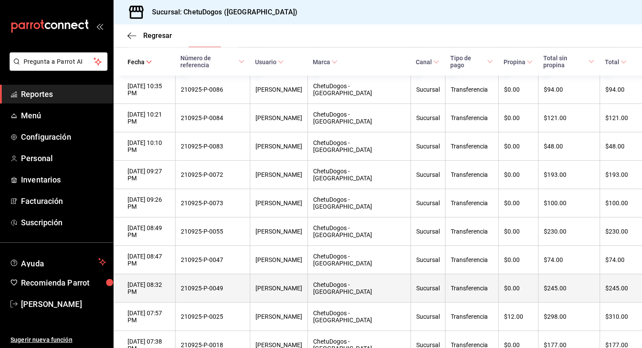
click at [612, 285] on div "$245.00" at bounding box center [616, 288] width 23 height 7
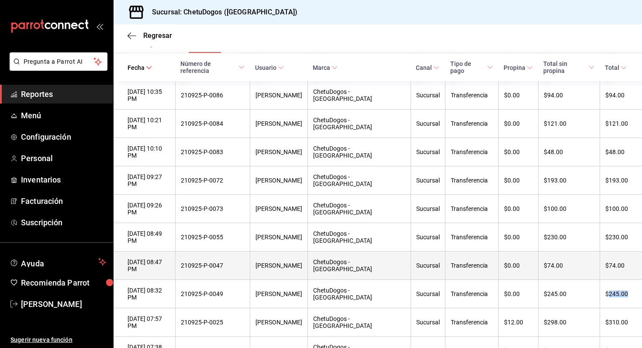
scroll to position [0, 0]
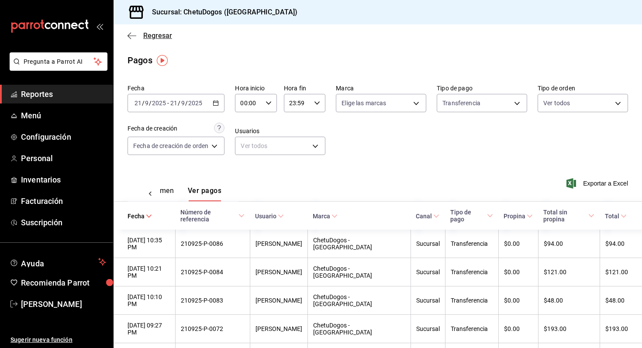
click at [133, 36] on icon "button" at bounding box center [131, 36] width 9 height 8
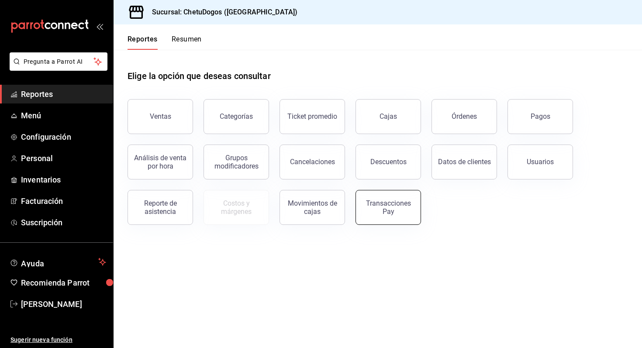
click at [369, 223] on button "Transacciones Pay" at bounding box center [387, 207] width 65 height 35
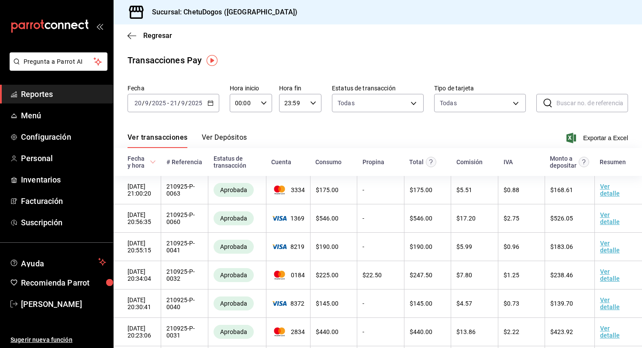
click at [124, 43] on div "Regresar" at bounding box center [377, 35] width 528 height 22
click at [133, 40] on div "Regresar" at bounding box center [377, 35] width 528 height 22
click at [129, 37] on icon "button" at bounding box center [131, 36] width 9 height 8
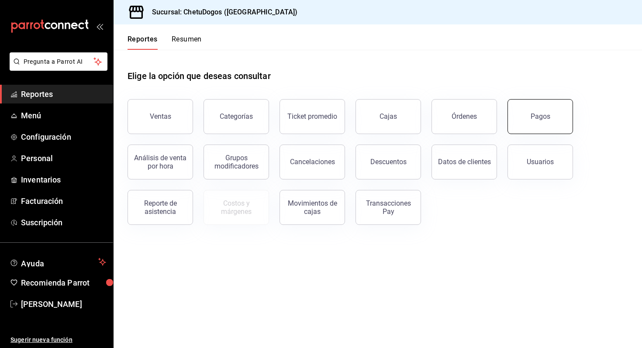
click at [516, 122] on button "Pagos" at bounding box center [539, 116] width 65 height 35
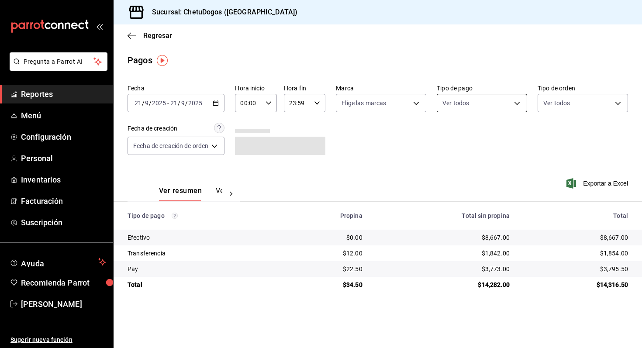
click at [507, 105] on body "Pregunta a Parrot AI Reportes Menú Configuración Personal Inventarios Facturaci…" at bounding box center [321, 174] width 642 height 348
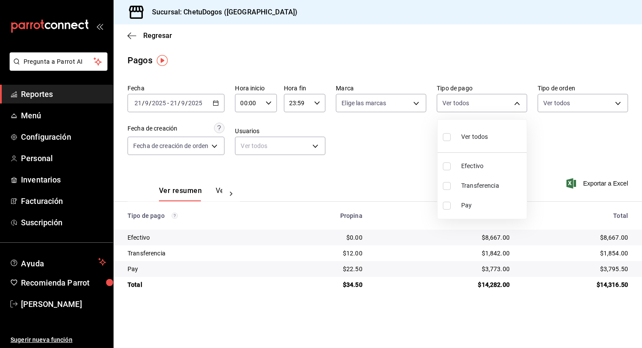
click at [476, 180] on li "Transferencia" at bounding box center [481, 186] width 89 height 20
type input "3ed6a707-958b-4f58-96bd-1765151de521"
checkbox input "true"
drag, startPoint x: 476, startPoint y: 180, endPoint x: 454, endPoint y: 129, distance: 55.9
click at [474, 168] on ul "Ver todos Efectivo Transferencia Pay" at bounding box center [481, 169] width 89 height 99
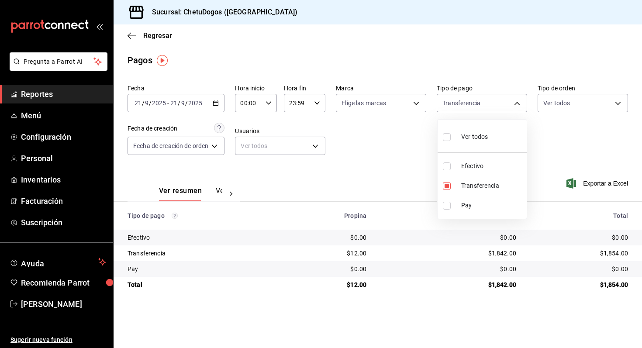
click at [388, 140] on div at bounding box center [321, 174] width 642 height 348
click at [497, 102] on body "Pregunta a Parrot AI Reportes Menú Configuración Personal Inventarios Facturaci…" at bounding box center [321, 174] width 642 height 348
click at [445, 189] on input "checkbox" at bounding box center [447, 186] width 8 height 8
checkbox input "false"
click at [448, 137] on input "checkbox" at bounding box center [447, 137] width 8 height 8
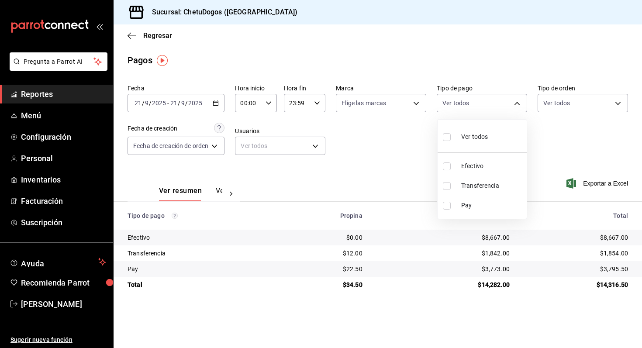
checkbox input "true"
type input "e8f95583-82d8-4709-aa86-e29d7d0c9b5a,3ed6a707-958b-4f58-96bd-1765151de521,586a8…"
checkbox input "true"
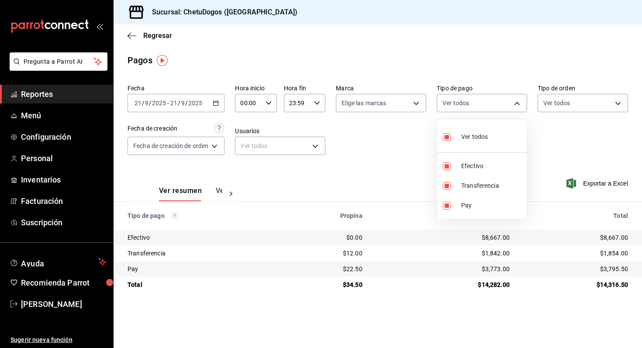
click at [372, 165] on div at bounding box center [321, 174] width 642 height 348
click at [220, 196] on button "Ver pagos" at bounding box center [232, 193] width 33 height 15
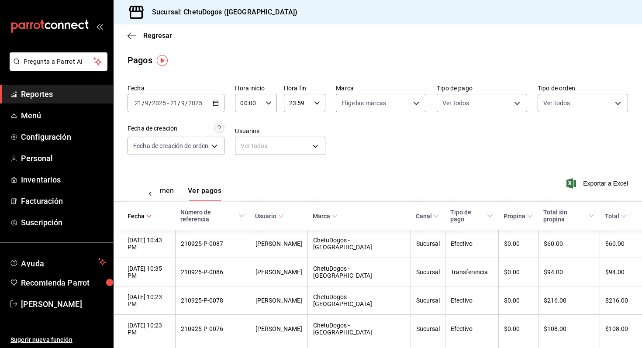
click at [619, 208] on th "Total" at bounding box center [620, 216] width 42 height 28
click at [619, 217] on th "Total" at bounding box center [620, 216] width 42 height 28
click at [622, 213] on icon at bounding box center [623, 216] width 6 height 6
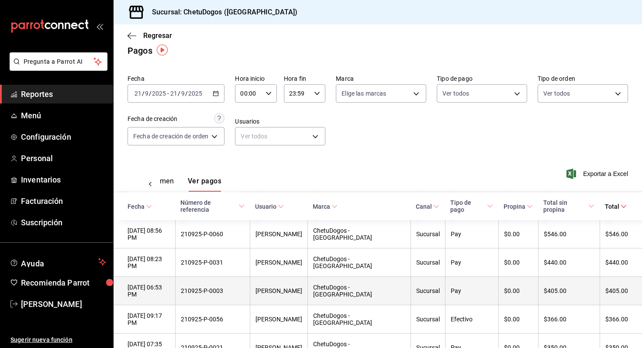
scroll to position [10, 0]
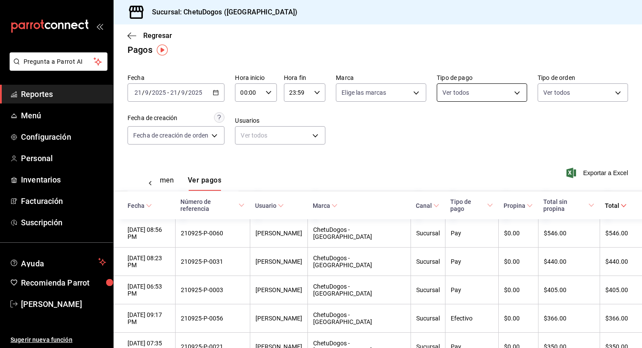
click at [465, 100] on body "Pregunta a Parrot AI Reportes Menú Configuración Personal Inventarios Facturaci…" at bounding box center [321, 174] width 642 height 348
click at [567, 99] on div at bounding box center [321, 174] width 642 height 348
click at [567, 99] on body "Pregunta a Parrot AI Reportes Menú Configuración Personal Inventarios Facturaci…" at bounding box center [321, 174] width 642 height 348
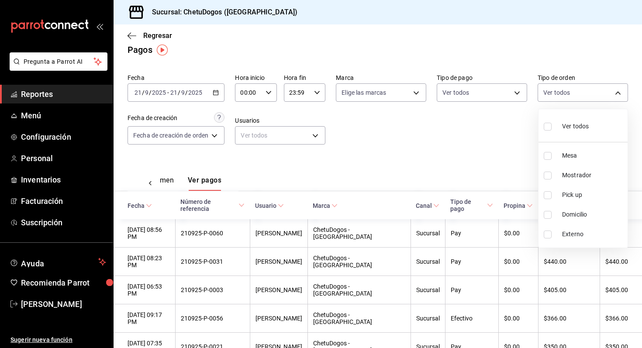
click at [567, 165] on li "Mostrador" at bounding box center [582, 175] width 89 height 20
type input "8972fdba-60f6-40f4-aa62-627f033b4b2d"
checkbox input "true"
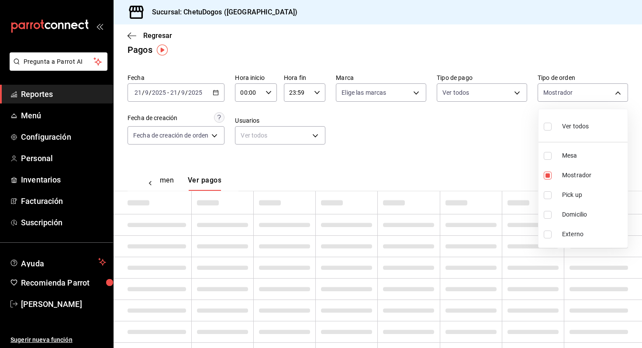
click at [564, 154] on span "Mesa" at bounding box center [593, 155] width 62 height 9
type input "8972fdba-60f6-40f4-aa62-627f033b4b2d,e06cc2c0-dac7-428e-925c-dc46a0379ff9"
checkbox input "true"
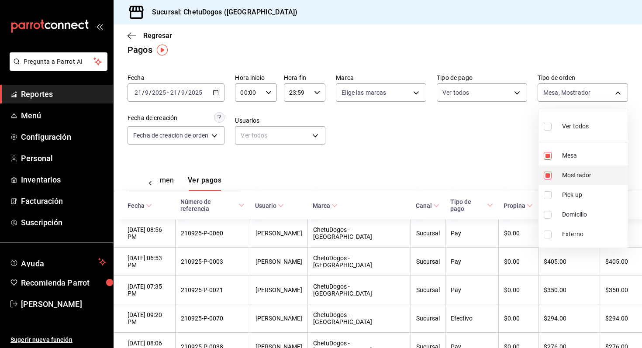
click at [549, 175] on input "checkbox" at bounding box center [547, 176] width 8 height 8
checkbox input "false"
type input "e06cc2c0-dac7-428e-925c-dc46a0379ff9"
click at [489, 167] on div at bounding box center [321, 174] width 642 height 348
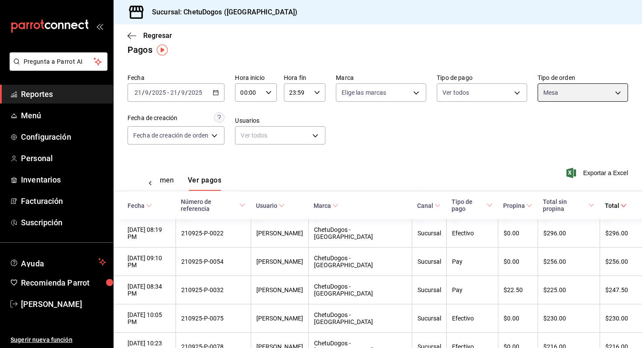
scroll to position [41, 0]
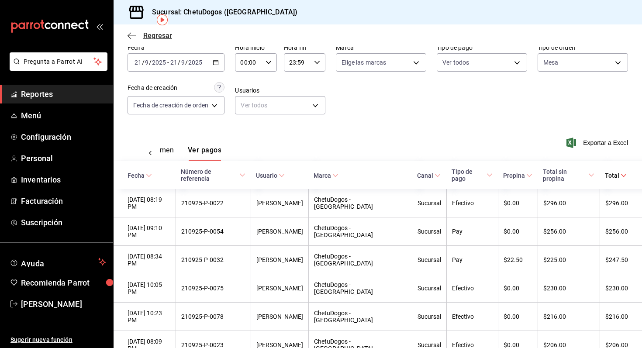
click at [134, 36] on icon "button" at bounding box center [131, 36] width 9 height 8
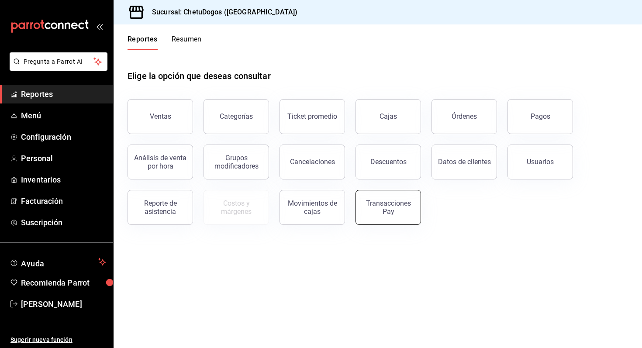
click at [404, 215] on button "Transacciones Pay" at bounding box center [387, 207] width 65 height 35
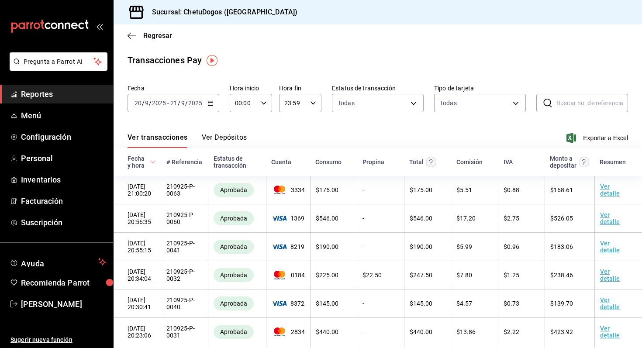
click at [204, 137] on button "Ver Depósitos" at bounding box center [224, 140] width 45 height 15
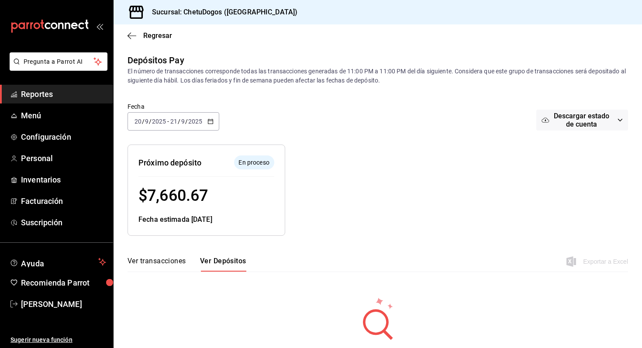
click at [134, 30] on div "Regresar" at bounding box center [377, 35] width 528 height 22
click at [134, 33] on icon "button" at bounding box center [131, 36] width 9 height 8
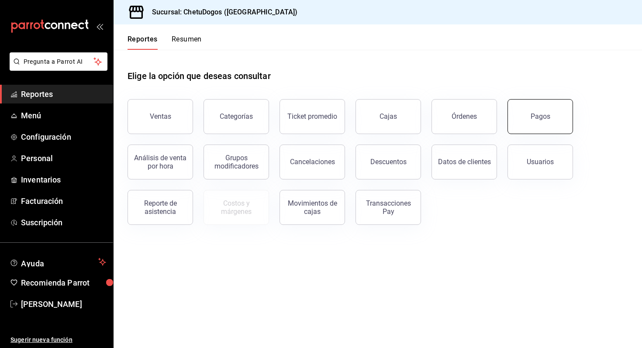
click at [543, 125] on button "Pagos" at bounding box center [539, 116] width 65 height 35
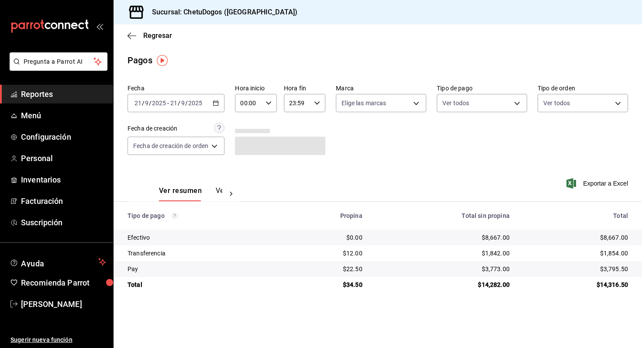
click at [509, 113] on div "Fecha 2025-09-21 21 / 9 / 2025 - 2025-09-21 21 / 9 / 2025 Hora inicio 00:00 Hor…" at bounding box center [377, 123] width 500 height 85
click at [508, 109] on body "Pregunta a Parrot AI Reportes Menú Configuración Personal Inventarios Facturaci…" at bounding box center [321, 174] width 642 height 348
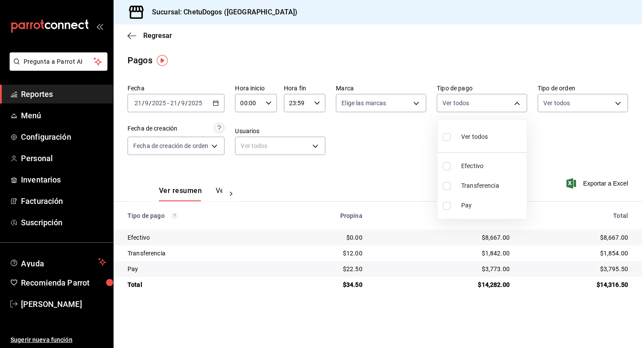
click at [493, 186] on span "Transferencia" at bounding box center [492, 185] width 62 height 9
type input "3ed6a707-958b-4f58-96bd-1765151de521"
checkbox input "true"
click at [404, 171] on div at bounding box center [321, 174] width 642 height 348
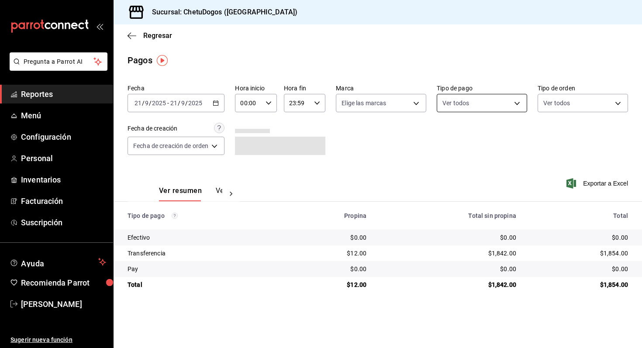
click at [484, 103] on body "Pregunta a Parrot AI Reportes Menú Configuración Personal Inventarios Facturaci…" at bounding box center [321, 174] width 642 height 348
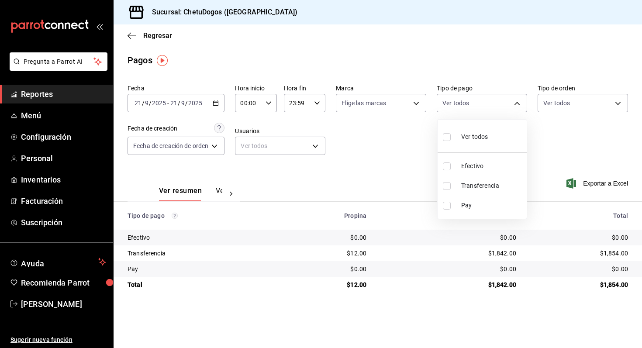
click at [448, 182] on input "checkbox" at bounding box center [447, 186] width 8 height 8
checkbox input "true"
type input "3ed6a707-958b-4f58-96bd-1765151de521"
click at [571, 112] on div at bounding box center [321, 174] width 642 height 348
click at [566, 112] on div "Fecha 2025-09-21 21 / 9 / 2025 - 2025-09-21 21 / 9 / 2025 Hora inicio 00:00 Hor…" at bounding box center [377, 123] width 500 height 85
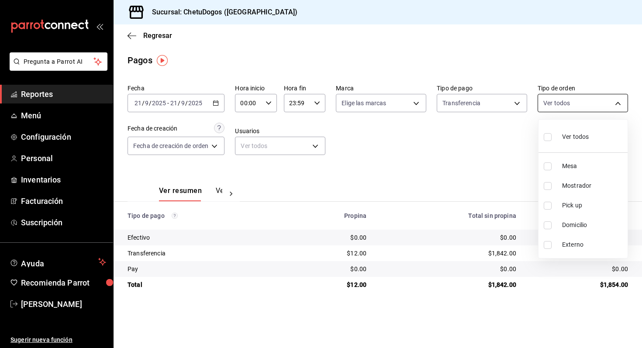
click at [564, 110] on body "Pregunta a Parrot AI Reportes Menú Configuración Personal Inventarios Facturaci…" at bounding box center [321, 174] width 642 height 348
click at [559, 158] on li "Mesa" at bounding box center [582, 166] width 89 height 20
type input "e06cc2c0-dac7-428e-925c-dc46a0379ff9"
checkbox input "true"
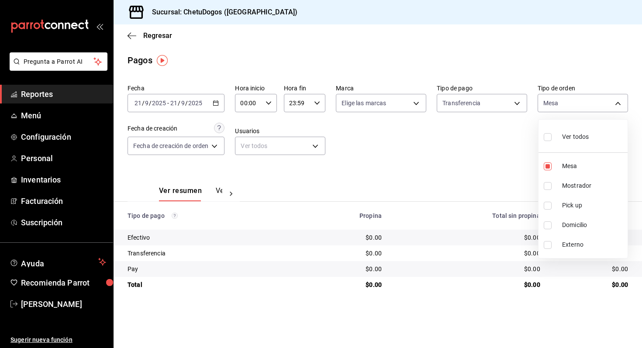
click at [469, 134] on div at bounding box center [321, 174] width 642 height 348
click at [209, 192] on div "Ver resumen Ver pagos" at bounding box center [190, 193] width 63 height 15
click at [213, 192] on div "Ver resumen Ver pagos" at bounding box center [190, 193] width 63 height 15
click at [220, 192] on button "Ver pagos" at bounding box center [232, 193] width 33 height 15
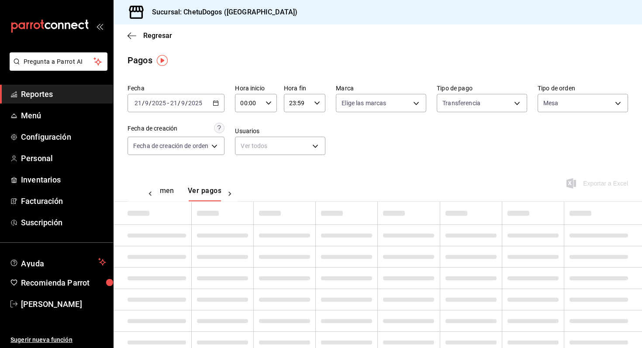
scroll to position [0, 26]
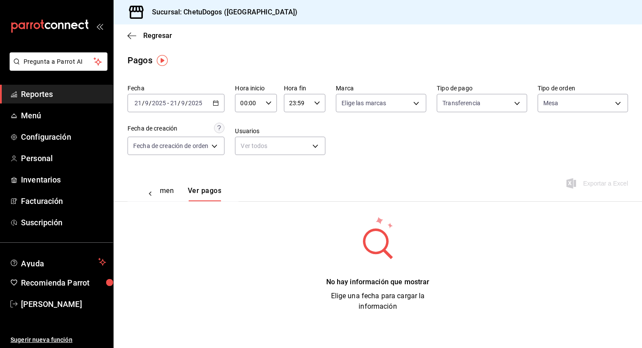
click at [187, 193] on div "Ver resumen Ver pagos" at bounding box center [164, 193] width 62 height 15
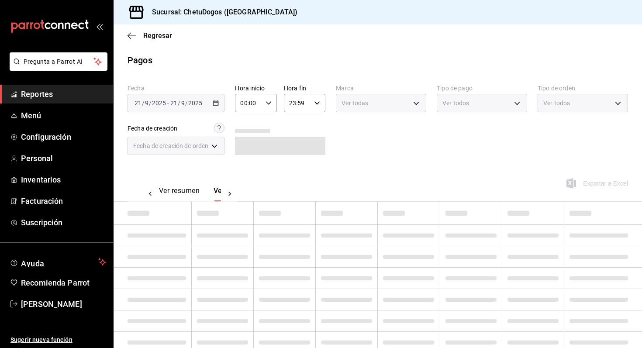
scroll to position [0, 3]
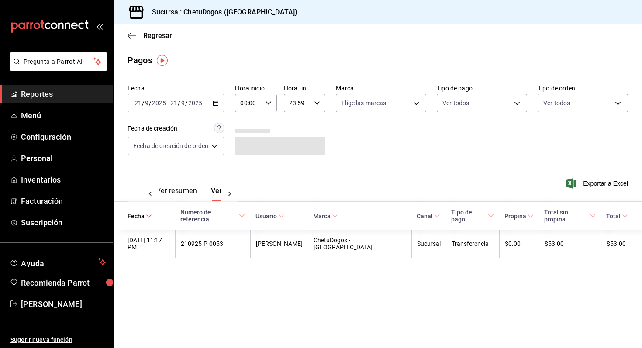
click at [175, 189] on button "Ver resumen" at bounding box center [176, 193] width 41 height 15
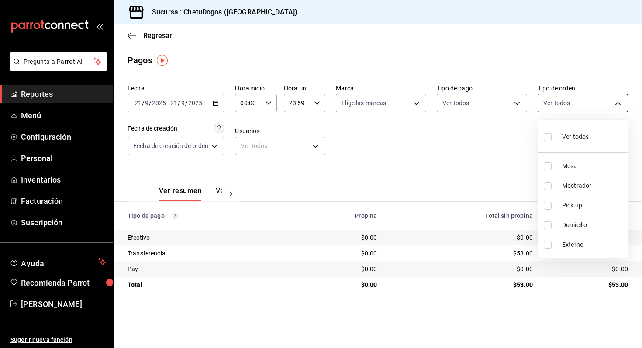
click at [555, 109] on body "Pregunta a Parrot AI Reportes Menú Configuración Personal Inventarios Facturaci…" at bounding box center [321, 174] width 642 height 348
click at [484, 94] on div at bounding box center [321, 174] width 642 height 348
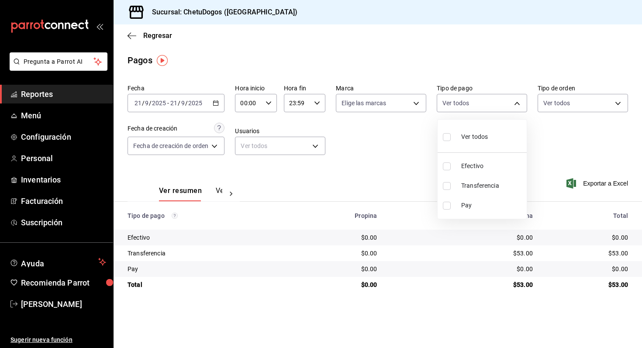
click at [477, 106] on body "Pregunta a Parrot AI Reportes Menú Configuración Personal Inventarios Facturaci…" at bounding box center [321, 174] width 642 height 348
click at [474, 183] on span "Transferencia" at bounding box center [492, 185] width 62 height 9
type input "3ed6a707-958b-4f58-96bd-1765151de521"
checkbox input "true"
click at [560, 94] on div at bounding box center [321, 174] width 642 height 348
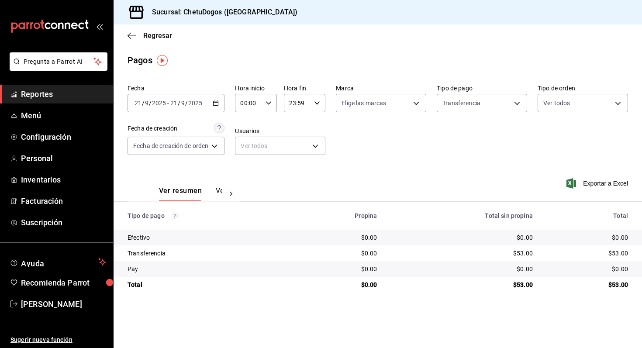
click at [554, 101] on body "Pregunta a Parrot AI Reportes Menú Configuración Personal Inventarios Facturaci…" at bounding box center [321, 174] width 642 height 348
click at [552, 135] on label at bounding box center [548, 137] width 11 height 13
click at [551, 135] on input "checkbox" at bounding box center [547, 137] width 8 height 8
checkbox input "false"
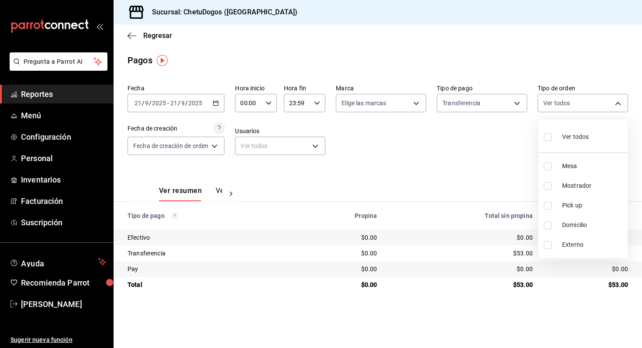
checkbox input "false"
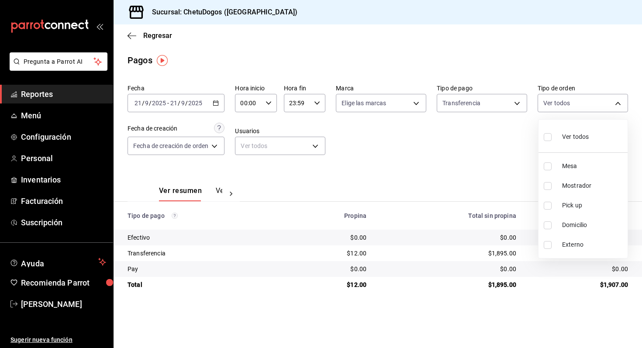
click at [380, 178] on div at bounding box center [321, 174] width 642 height 348
click at [126, 40] on div "Regresar" at bounding box center [377, 35] width 528 height 22
click at [131, 34] on icon "button" at bounding box center [131, 36] width 9 height 8
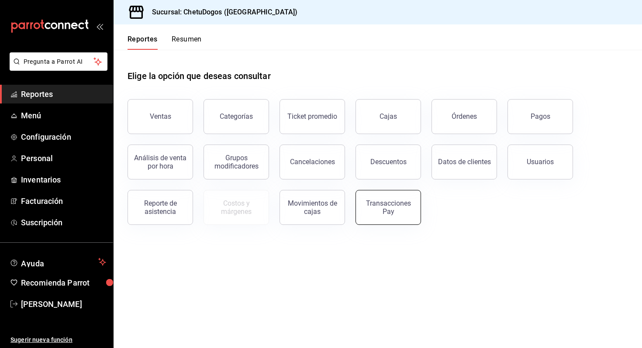
click at [375, 213] on div "Transacciones Pay" at bounding box center [388, 207] width 54 height 17
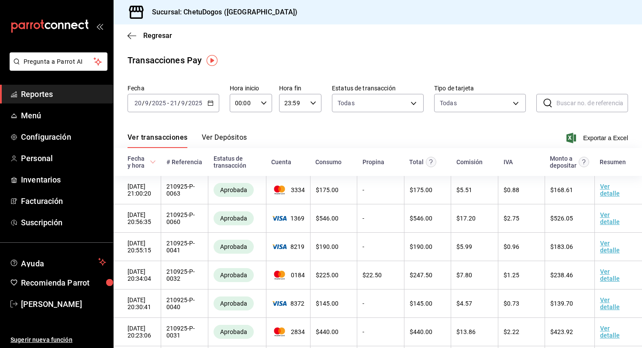
click at [204, 132] on div "Ver transacciones Ver Depósitos Exportar a Excel" at bounding box center [377, 135] width 500 height 25
click at [210, 133] on button "Ver Depósitos" at bounding box center [224, 140] width 45 height 15
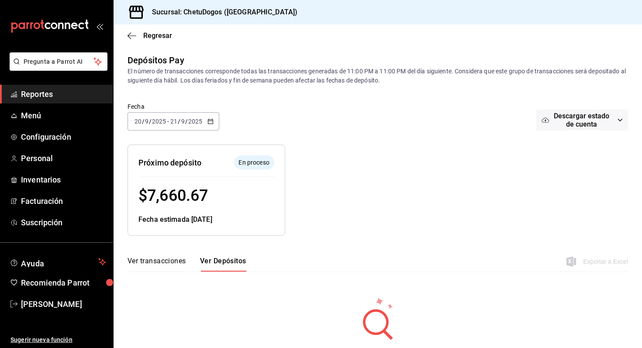
click at [127, 33] on div "Regresar" at bounding box center [377, 35] width 528 height 22
click at [126, 32] on div "Regresar" at bounding box center [377, 35] width 528 height 22
click at [131, 45] on div "Regresar" at bounding box center [377, 35] width 528 height 22
click at [130, 34] on icon "button" at bounding box center [131, 36] width 9 height 8
